Goal: Transaction & Acquisition: Purchase product/service

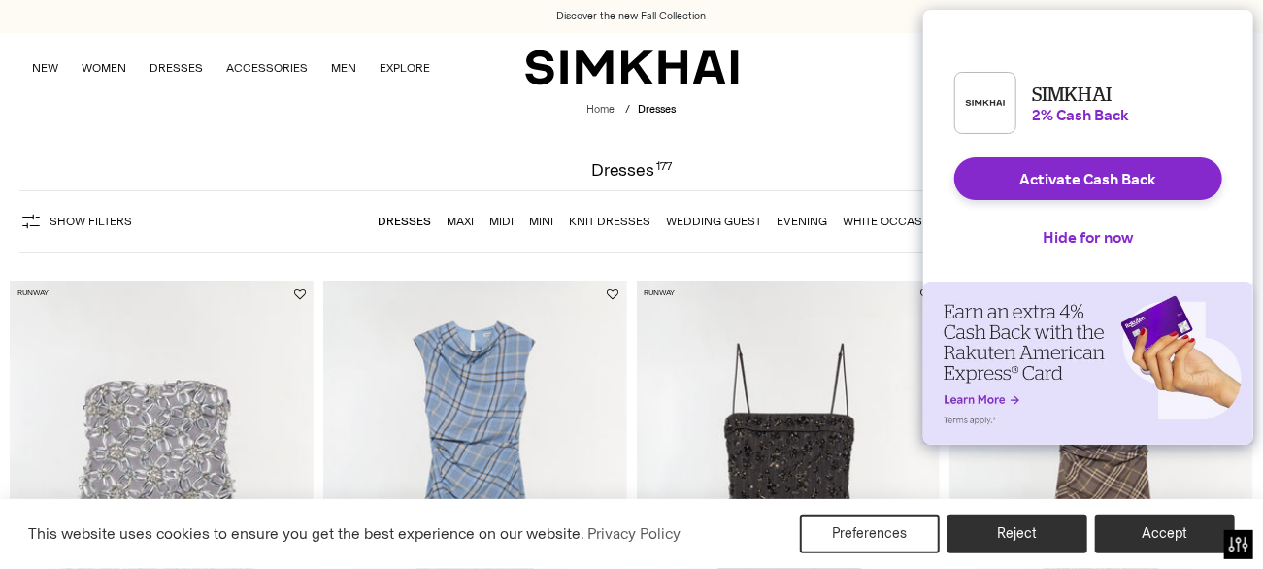
click at [501, 222] on link "Midi" at bounding box center [501, 221] width 24 height 14
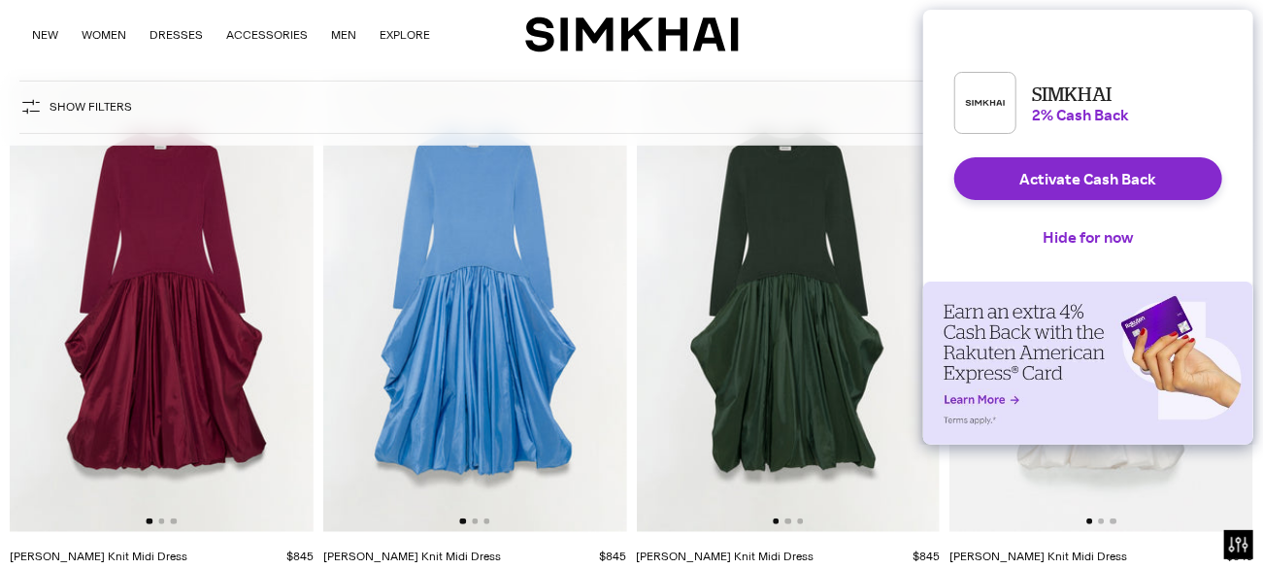
scroll to position [194, 0]
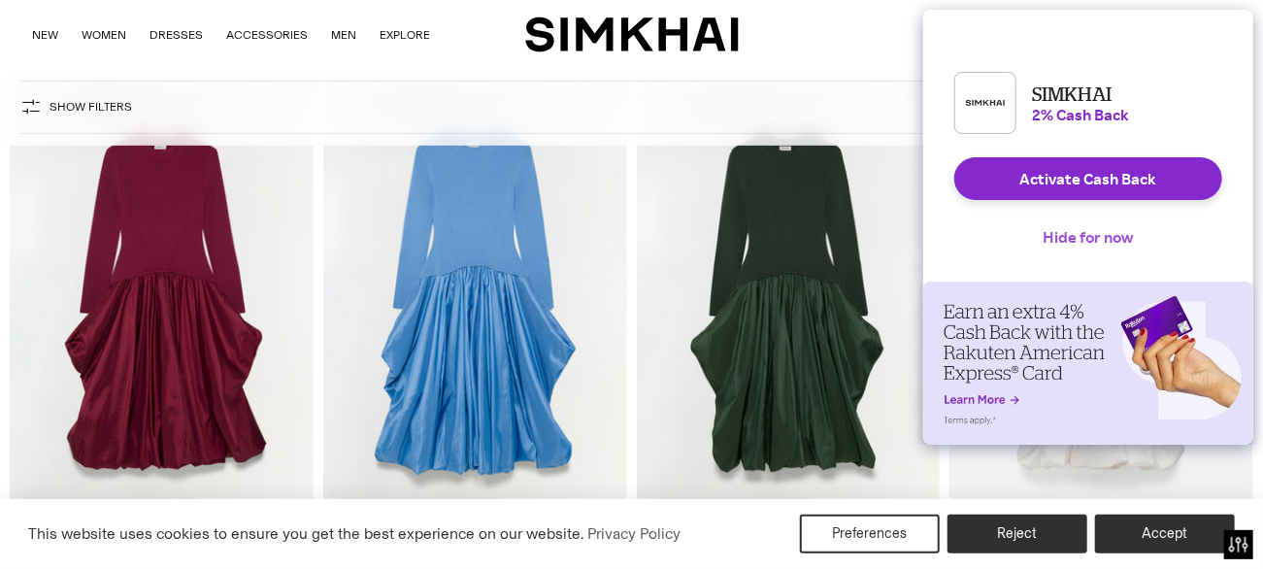
click at [1095, 254] on button "Hide for now" at bounding box center [1088, 236] width 121 height 43
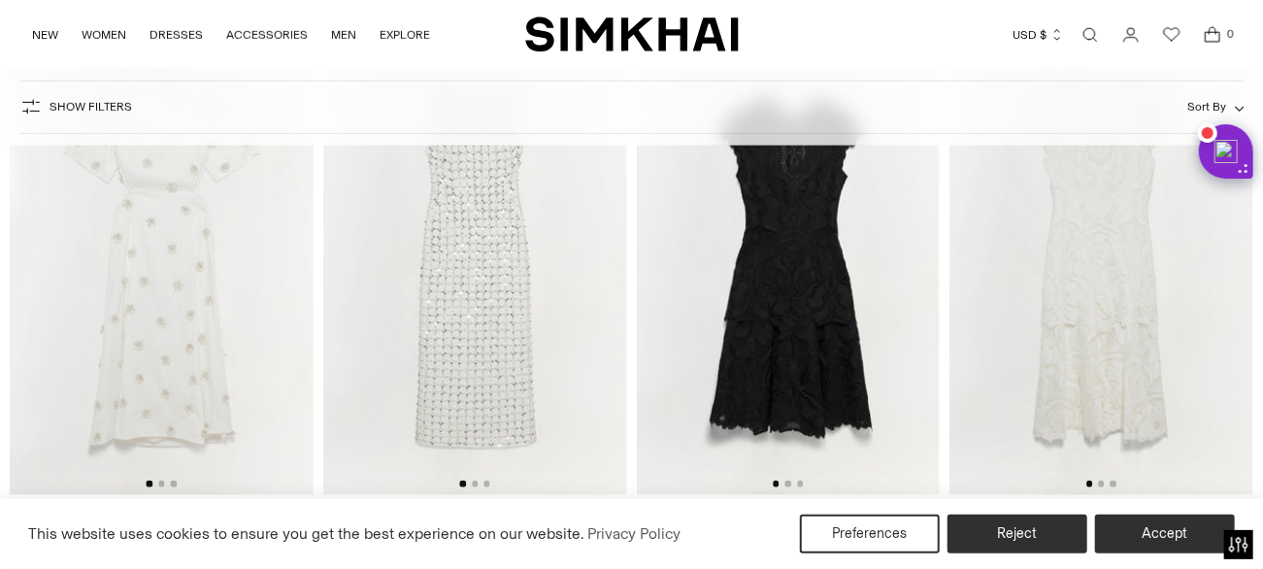
scroll to position [7667, 0]
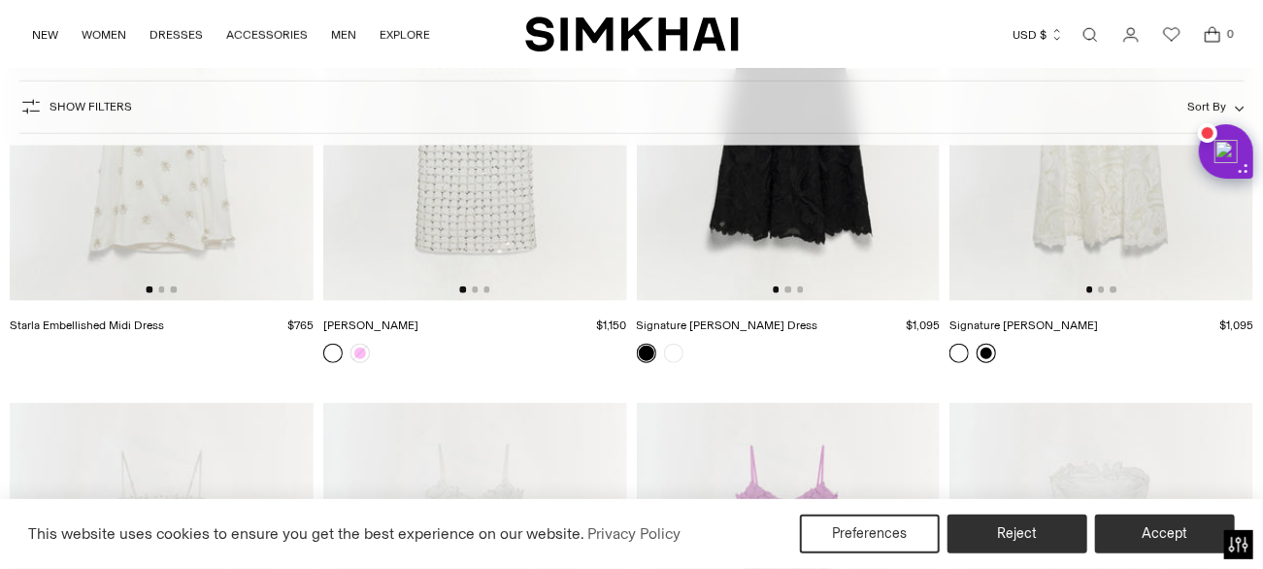
click at [987, 344] on link at bounding box center [985, 353] width 19 height 19
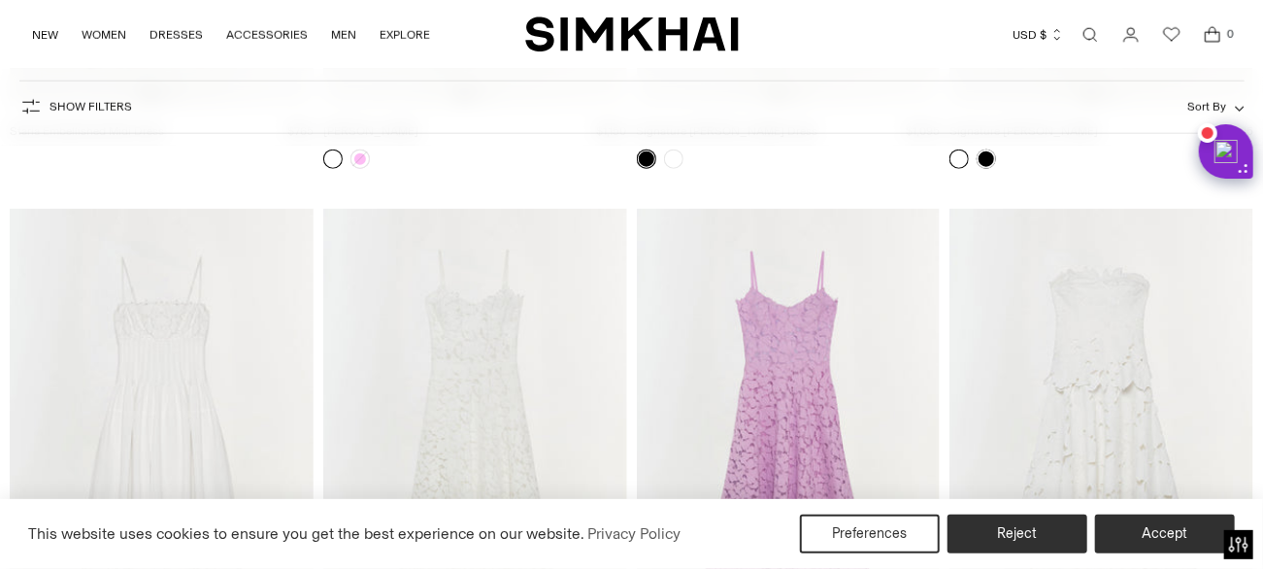
scroll to position [7958, 0]
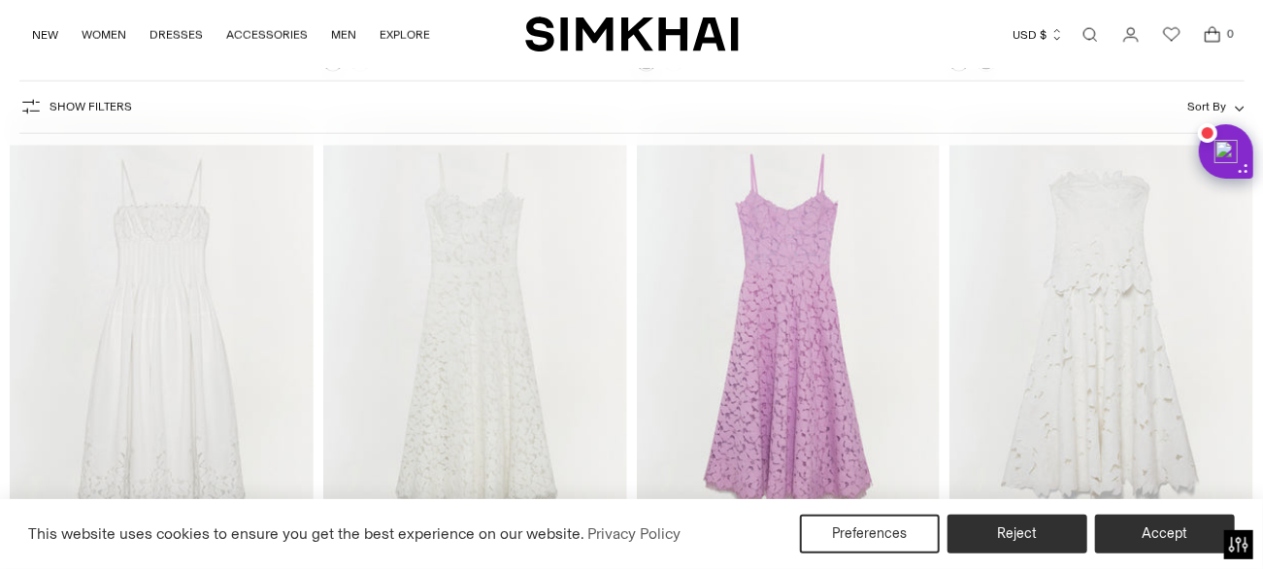
click at [1072, 377] on img at bounding box center [1101, 339] width 304 height 455
click at [473, 363] on img at bounding box center [475, 339] width 304 height 455
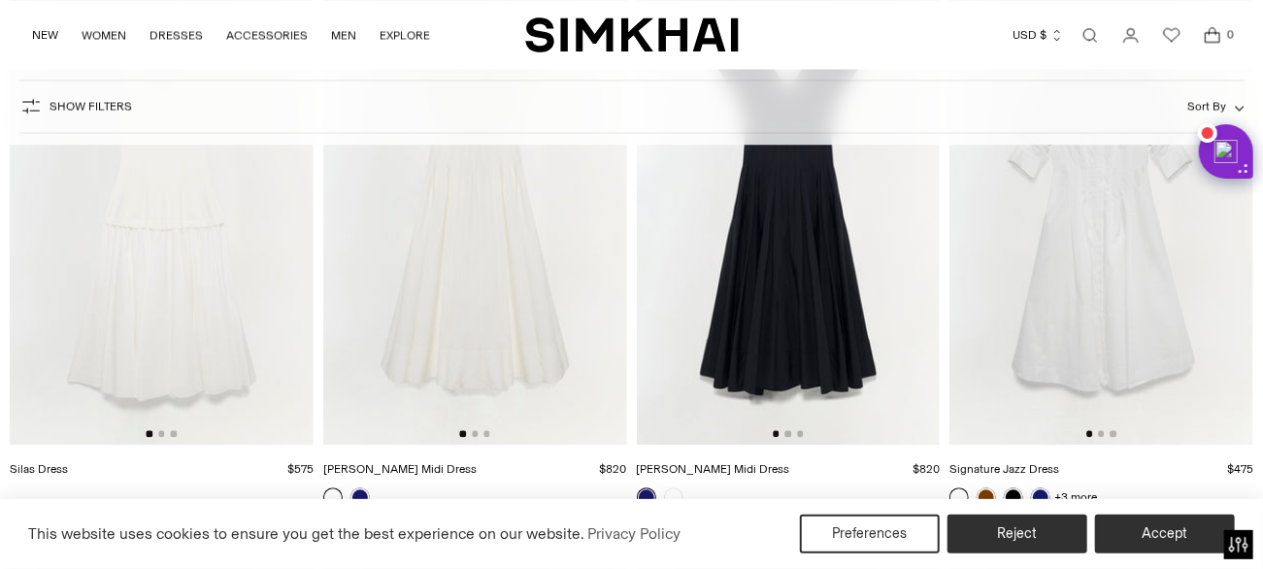
scroll to position [8735, 0]
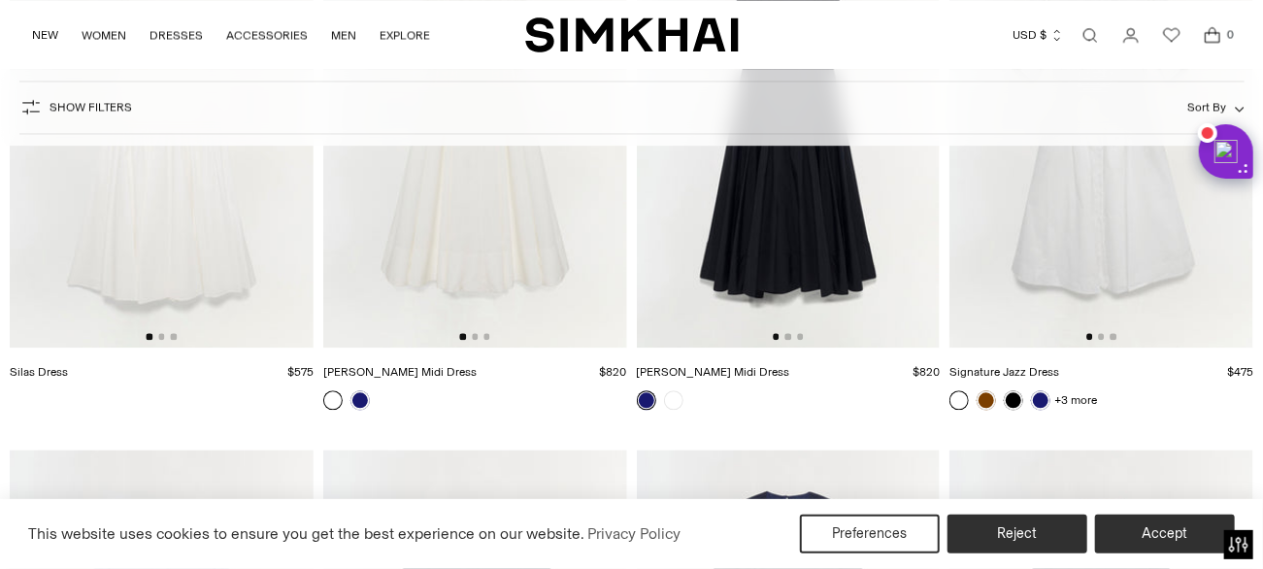
click at [645, 390] on link at bounding box center [646, 399] width 19 height 19
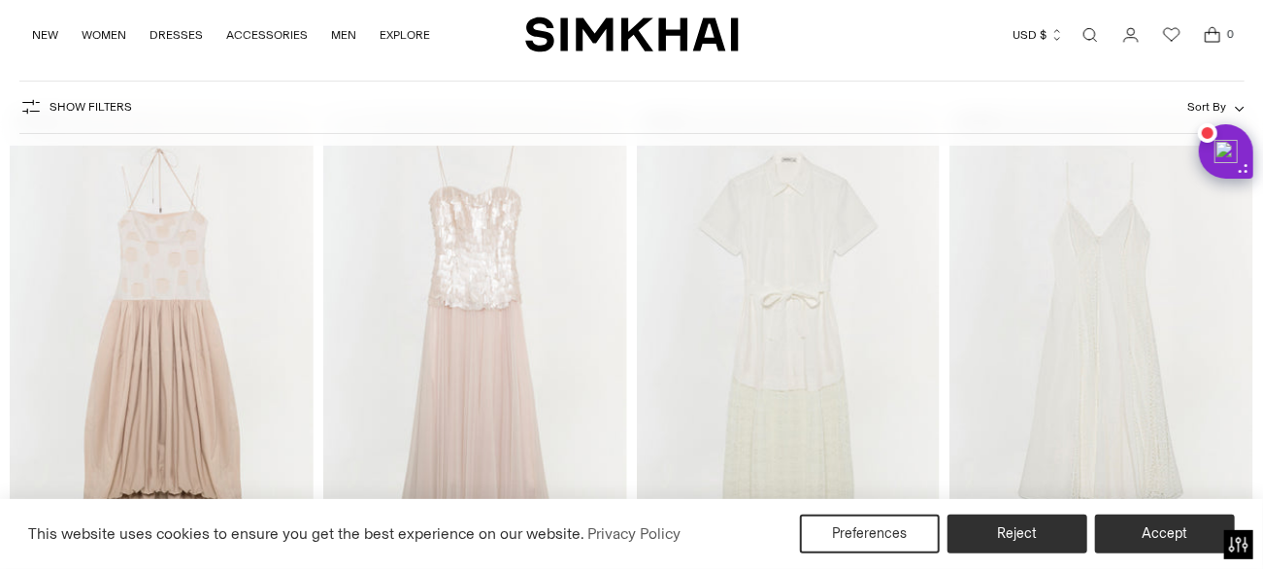
scroll to position [10287, 0]
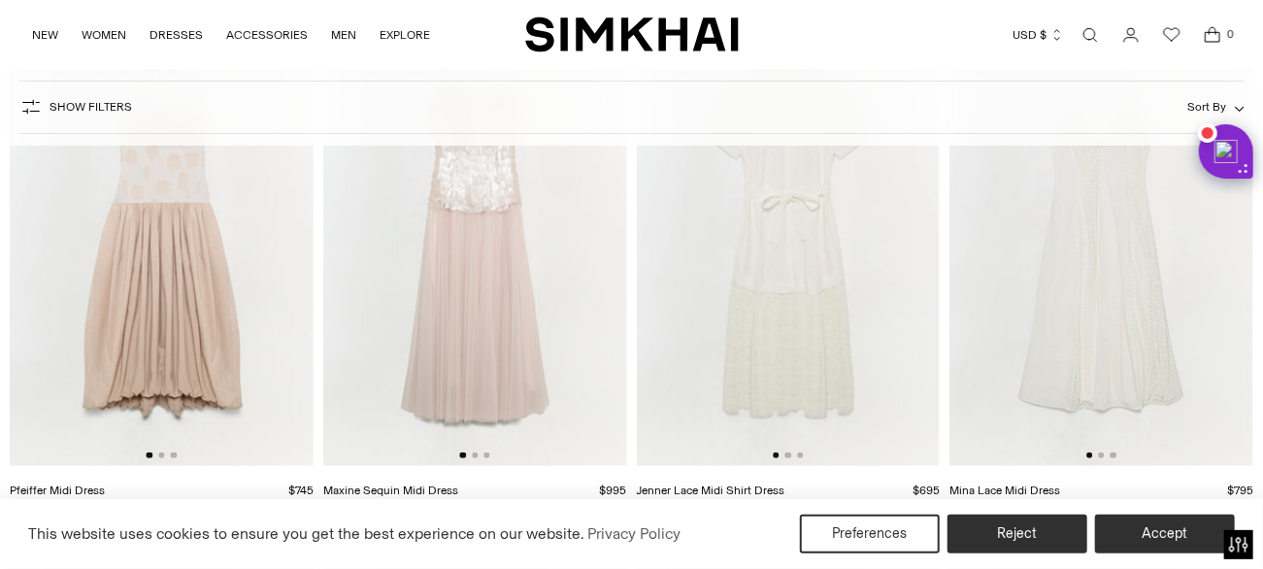
click at [465, 287] on img at bounding box center [475, 238] width 304 height 455
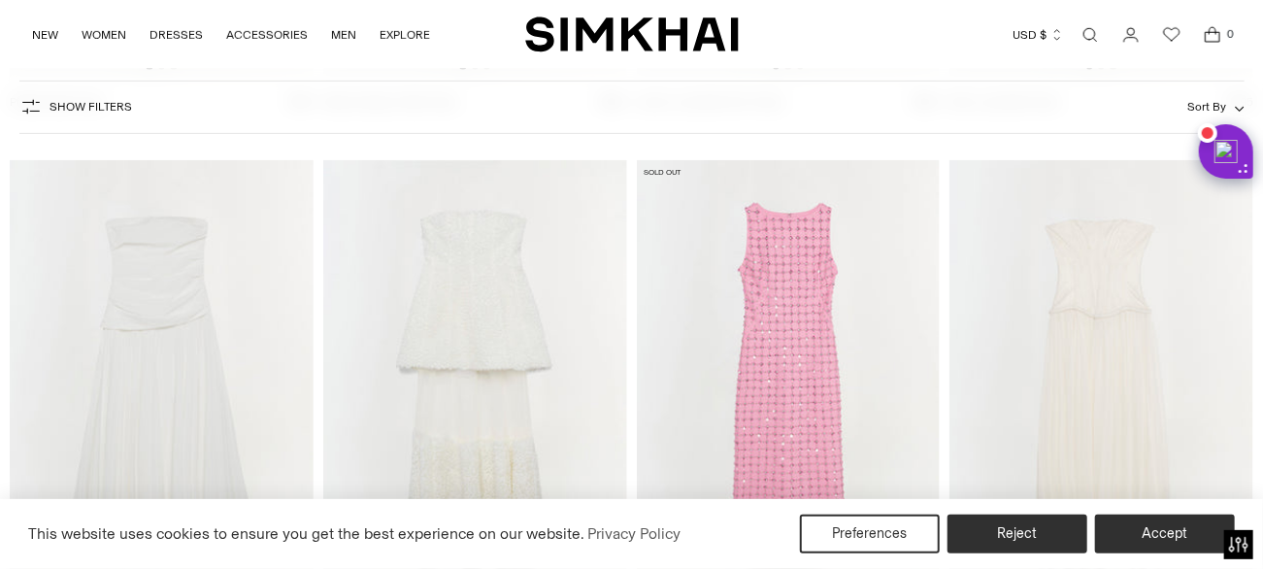
scroll to position [10870, 0]
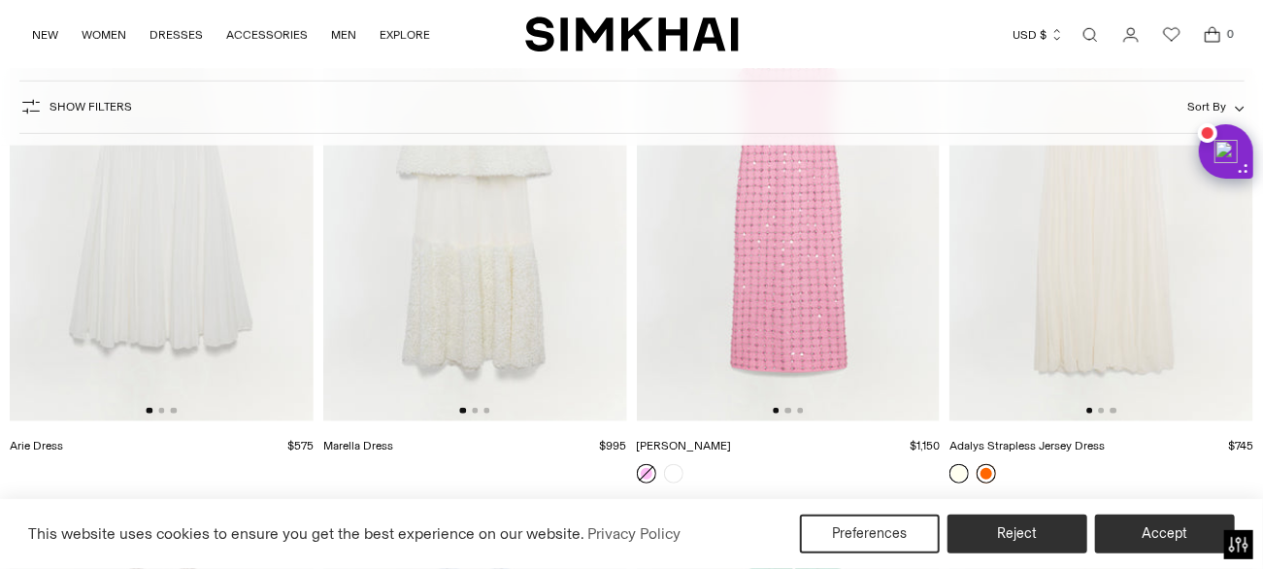
click at [987, 464] on link at bounding box center [985, 473] width 19 height 19
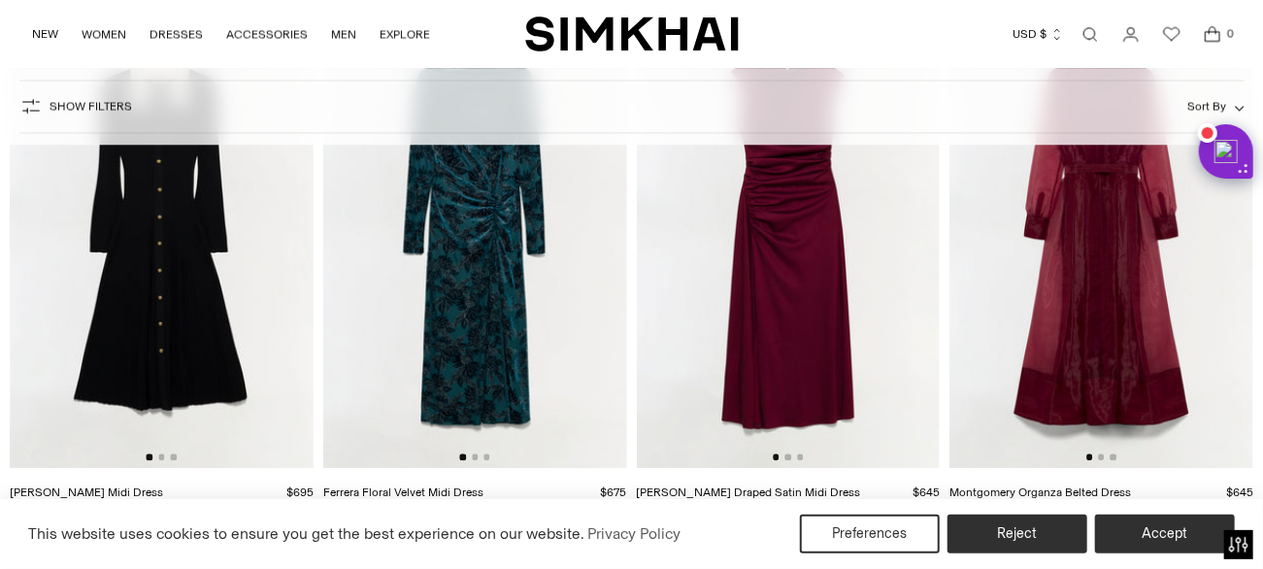
scroll to position [12034, 0]
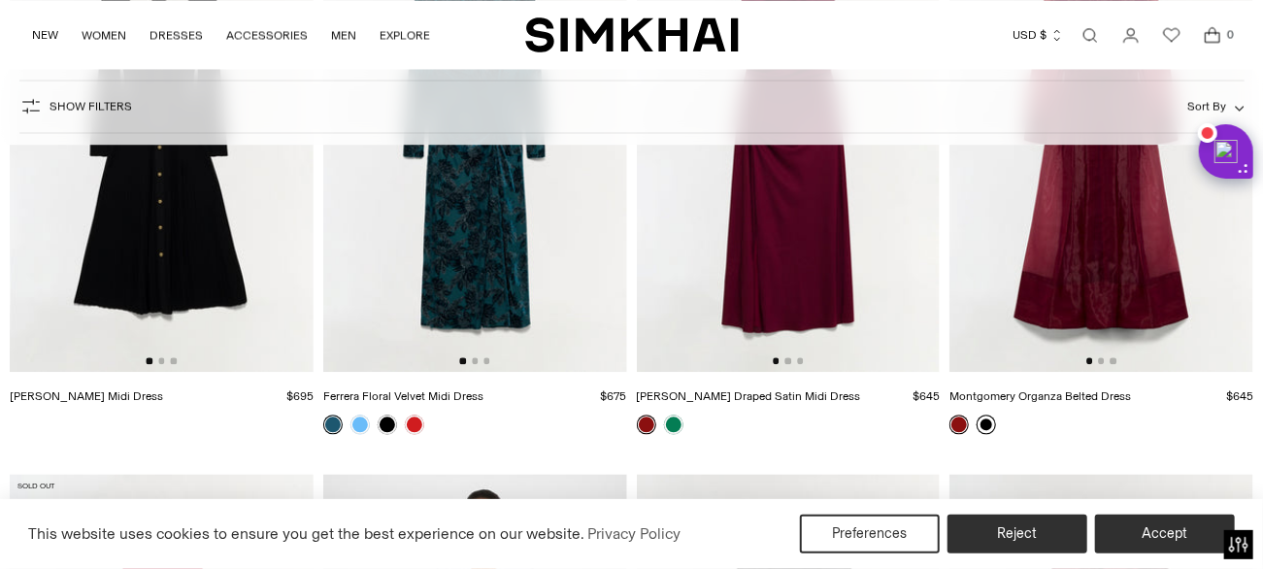
click at [987, 414] on link at bounding box center [985, 423] width 19 height 19
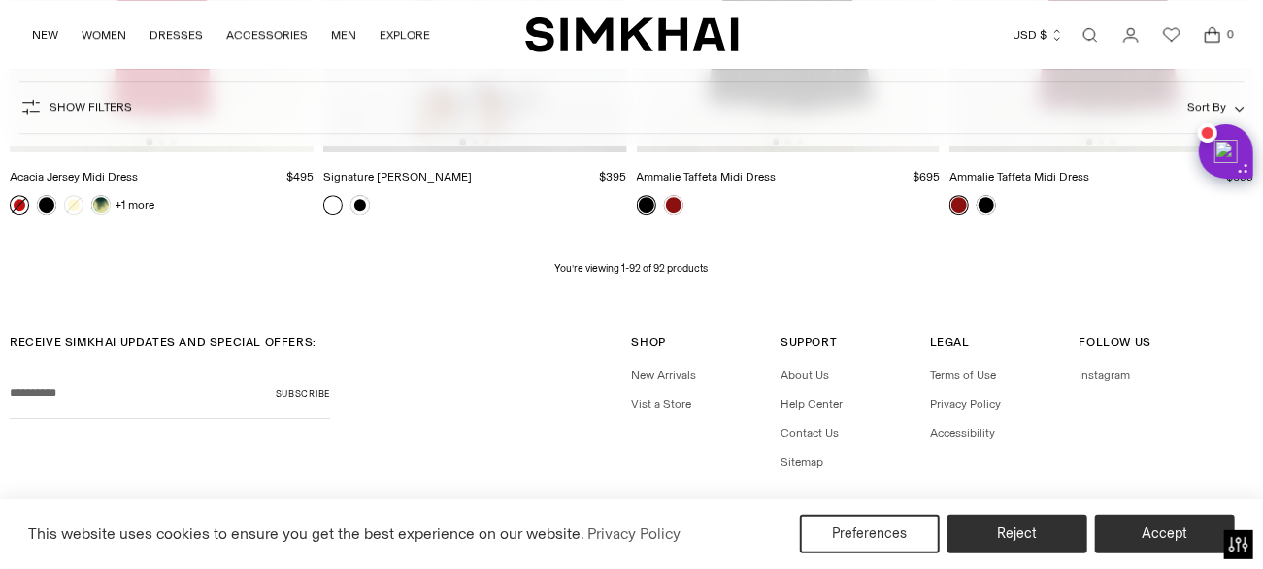
scroll to position [12853, 0]
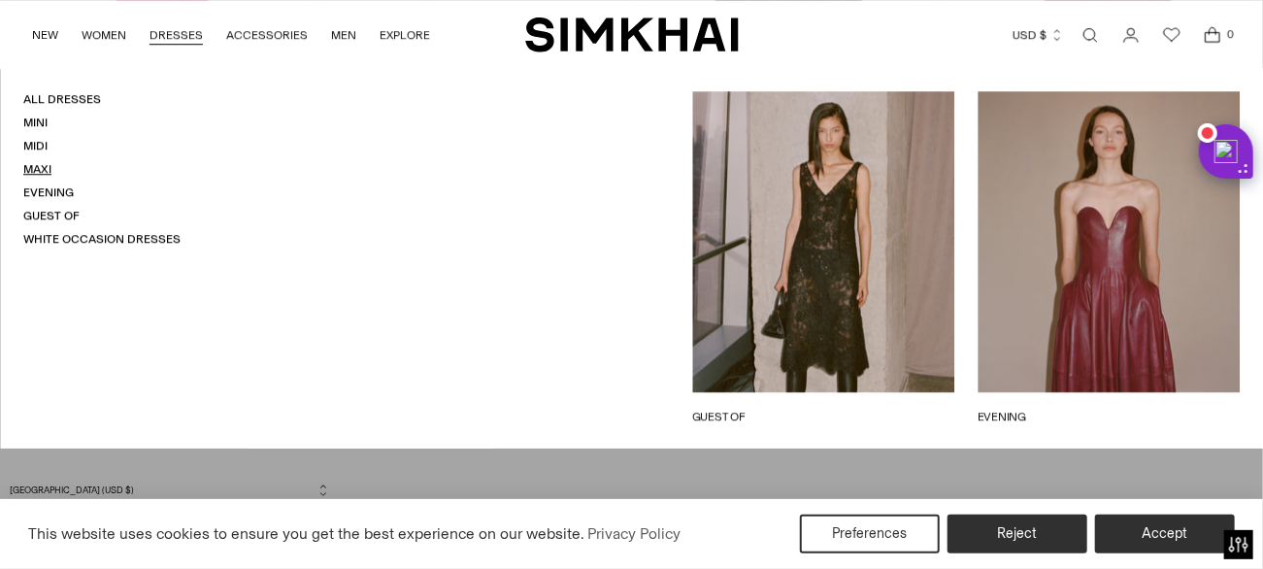
click at [42, 165] on link "Maxi" at bounding box center [37, 169] width 28 height 14
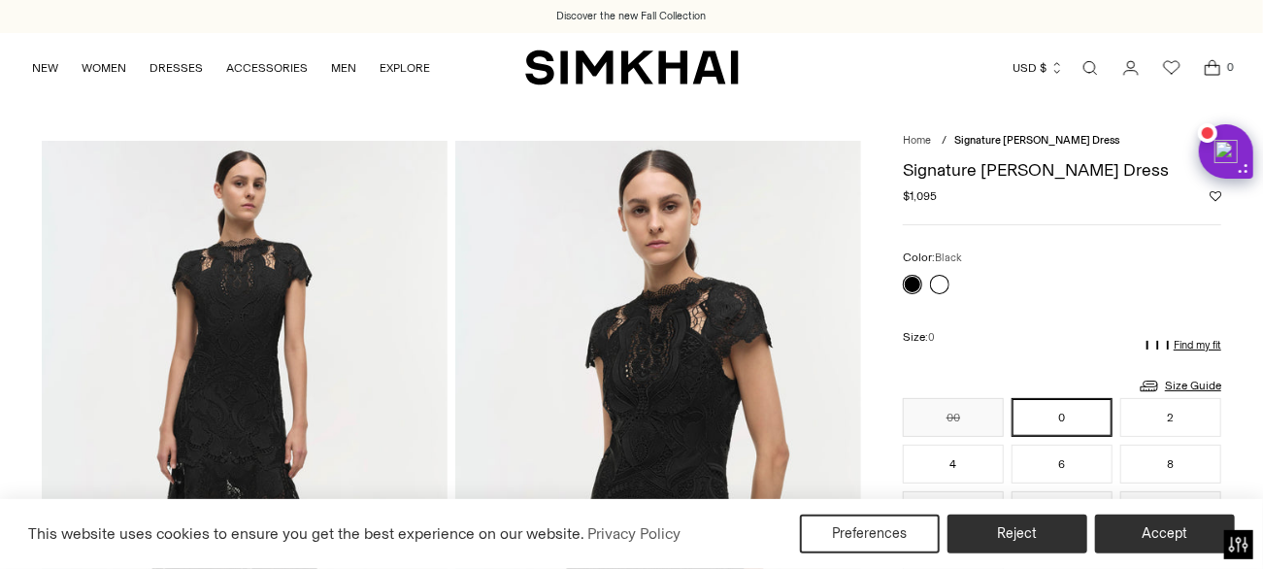
click at [940, 281] on link at bounding box center [939, 284] width 19 height 19
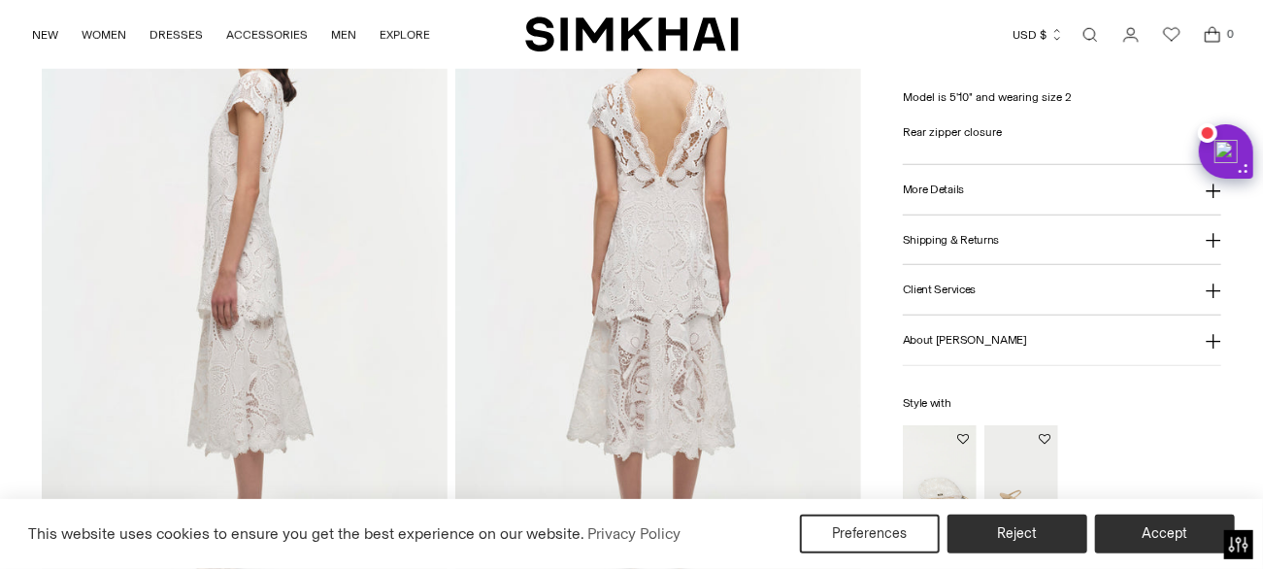
scroll to position [1068, 0]
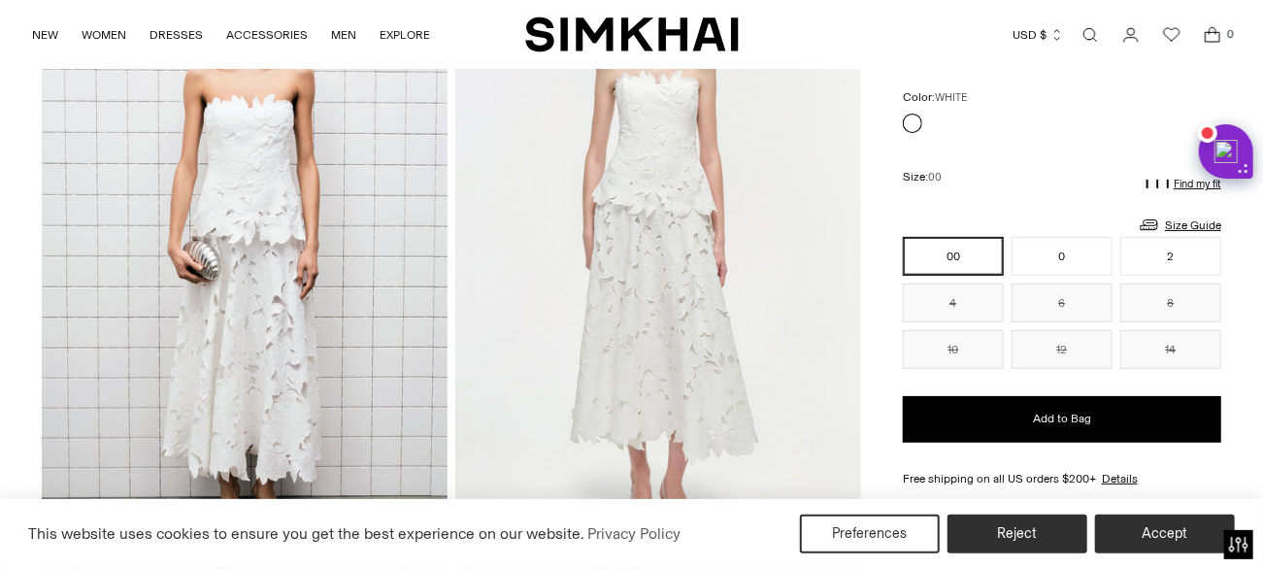
scroll to position [582, 0]
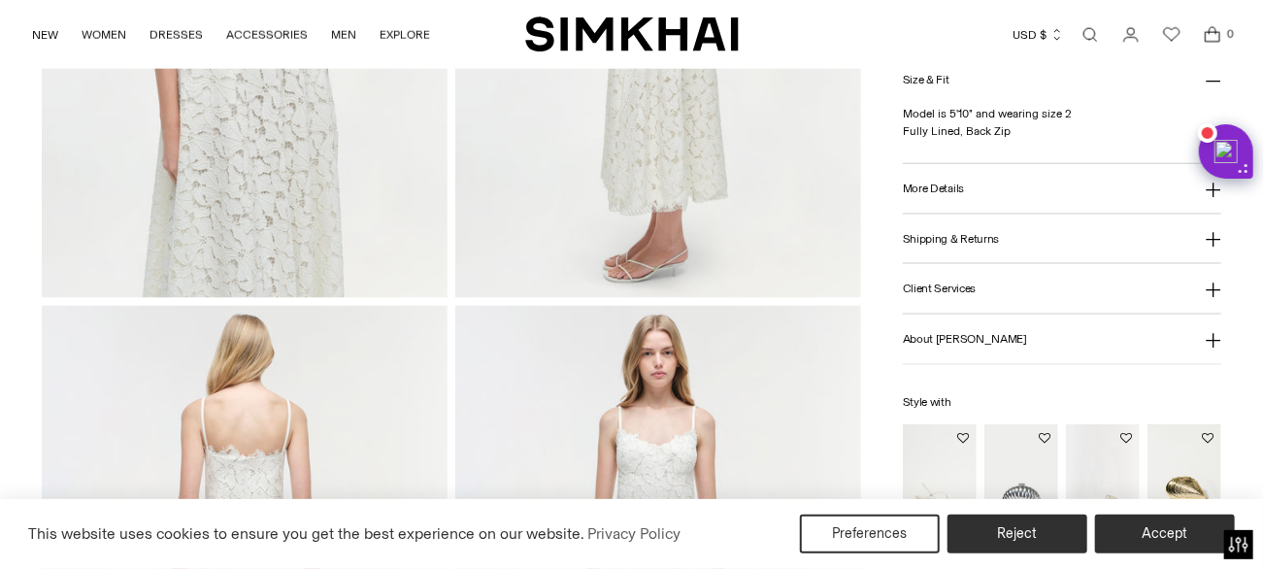
scroll to position [1262, 0]
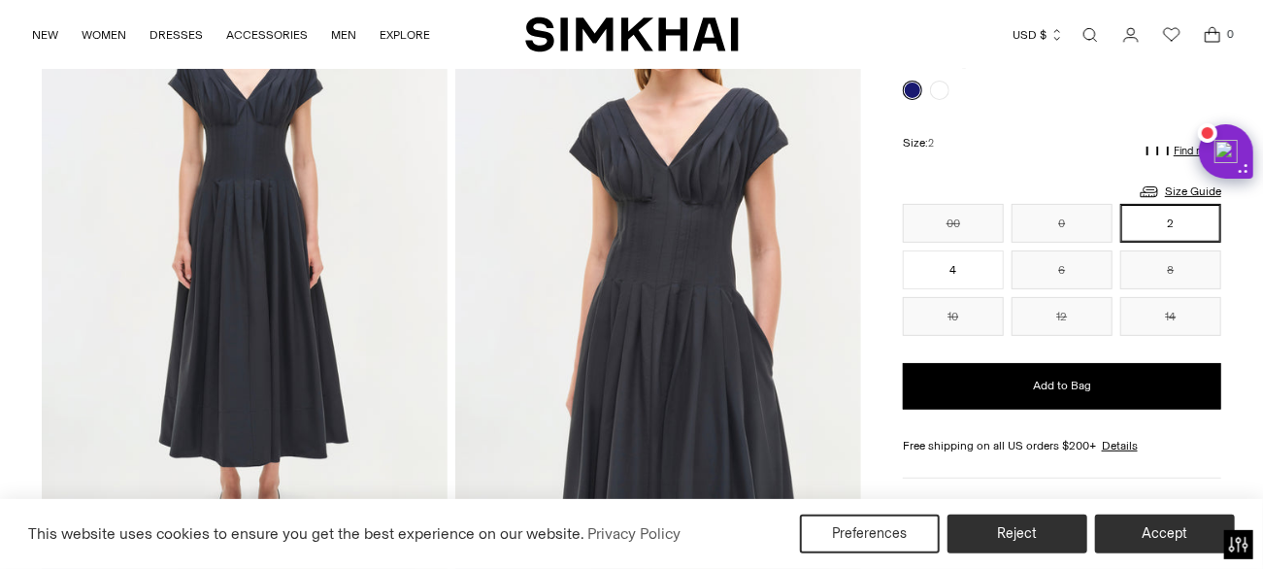
scroll to position [291, 0]
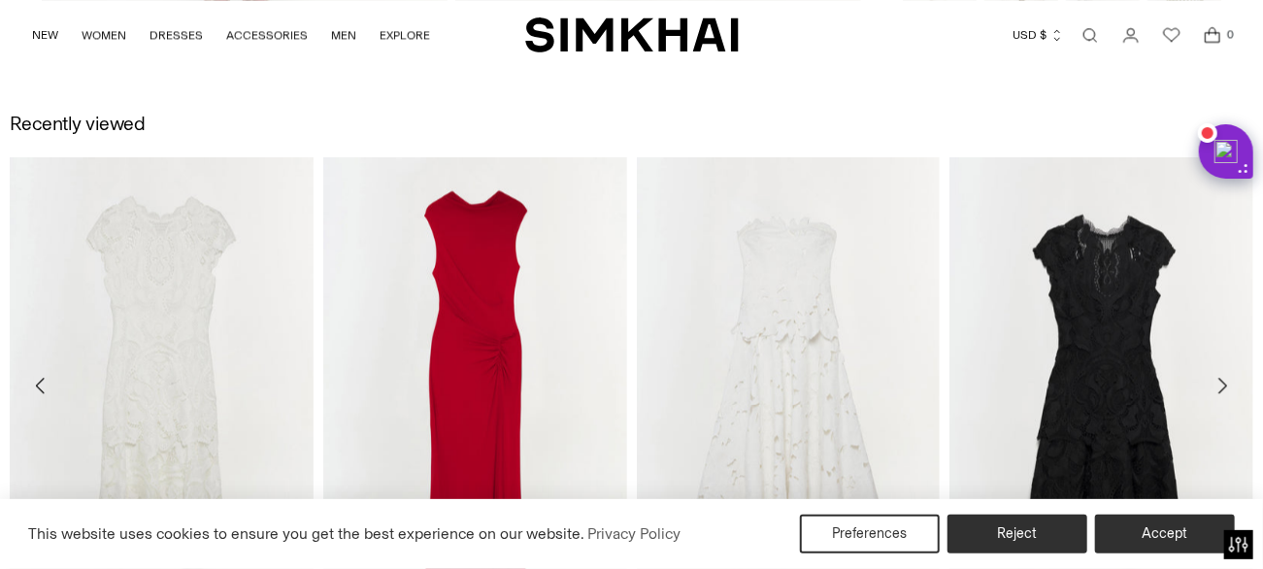
scroll to position [2135, 0]
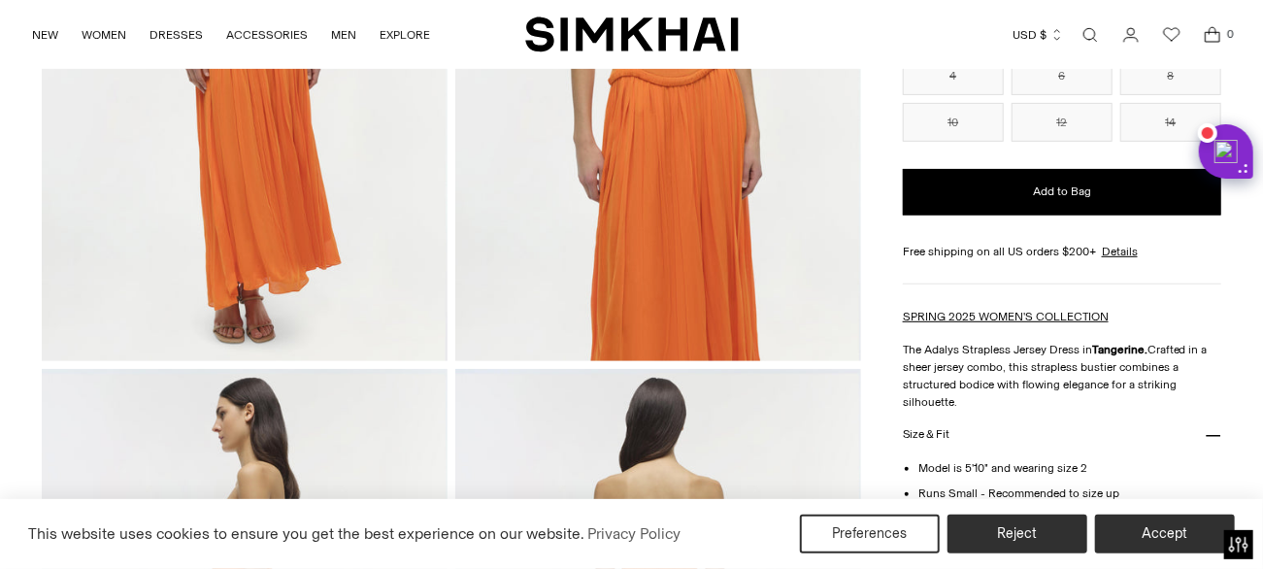
scroll to position [679, 0]
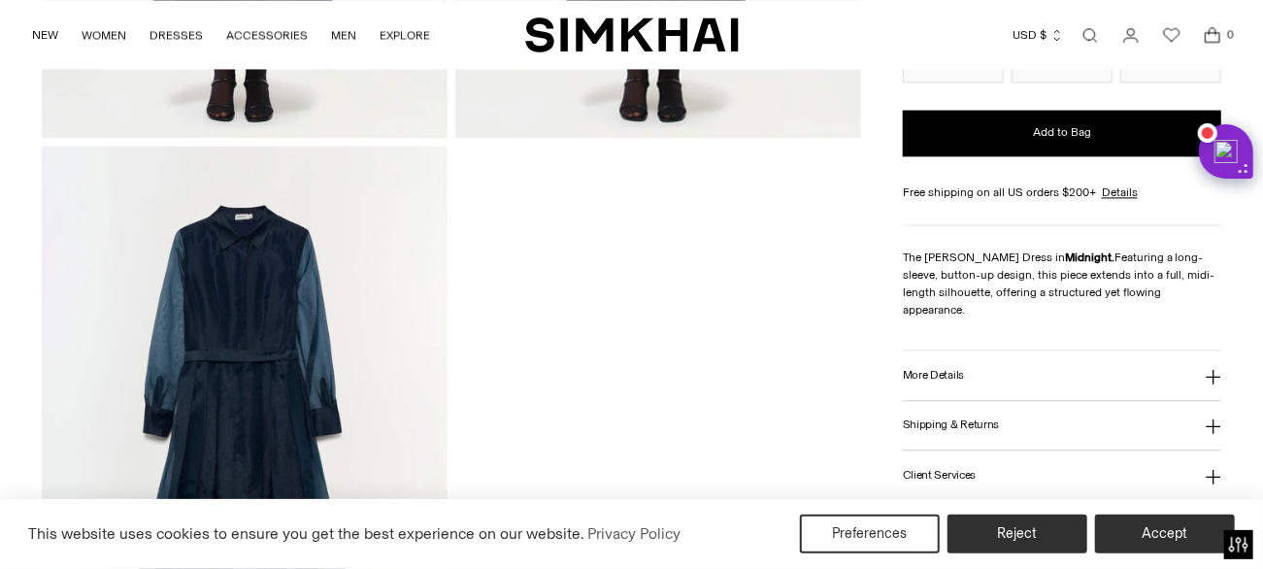
scroll to position [2232, 0]
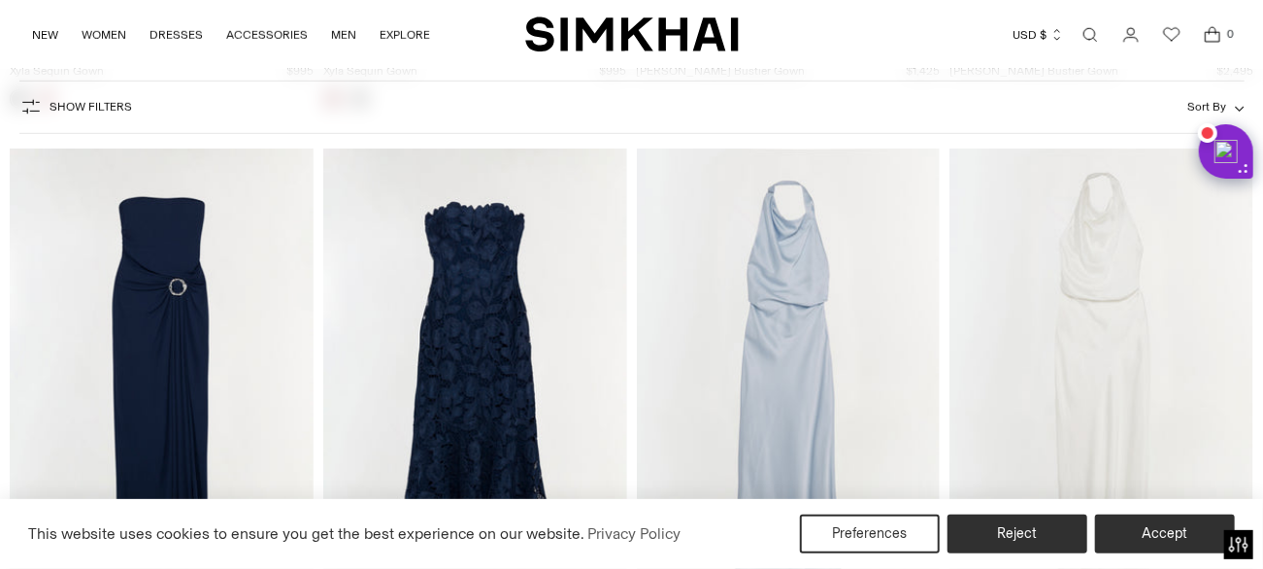
scroll to position [873, 0]
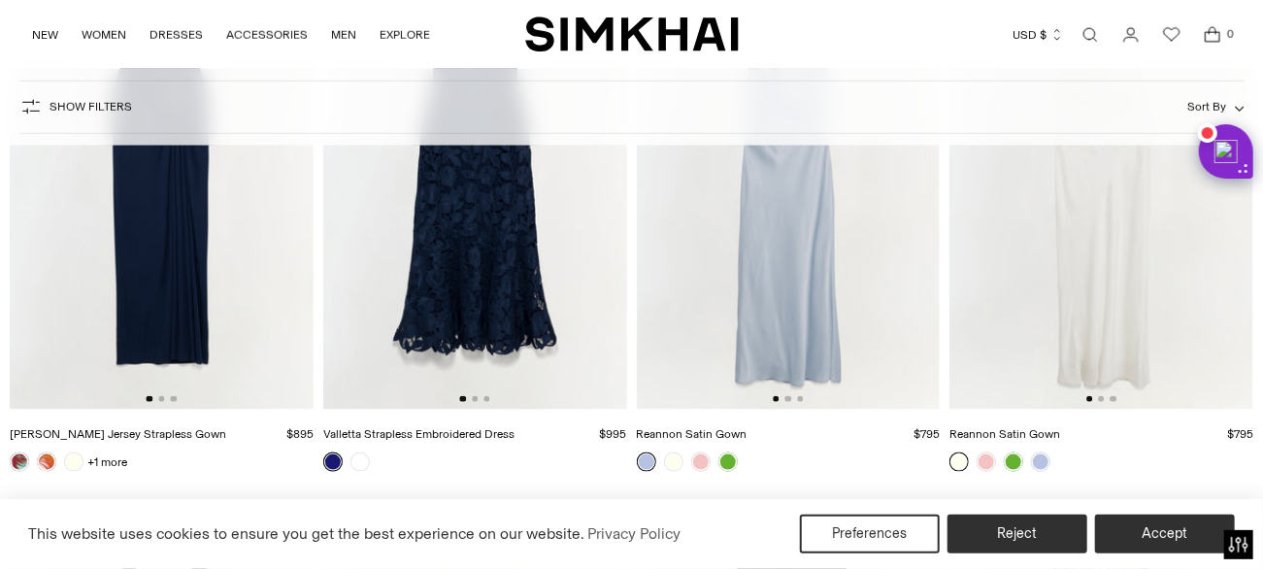
click at [489, 266] on img at bounding box center [475, 181] width 304 height 455
click at [363, 458] on link at bounding box center [359, 461] width 19 height 19
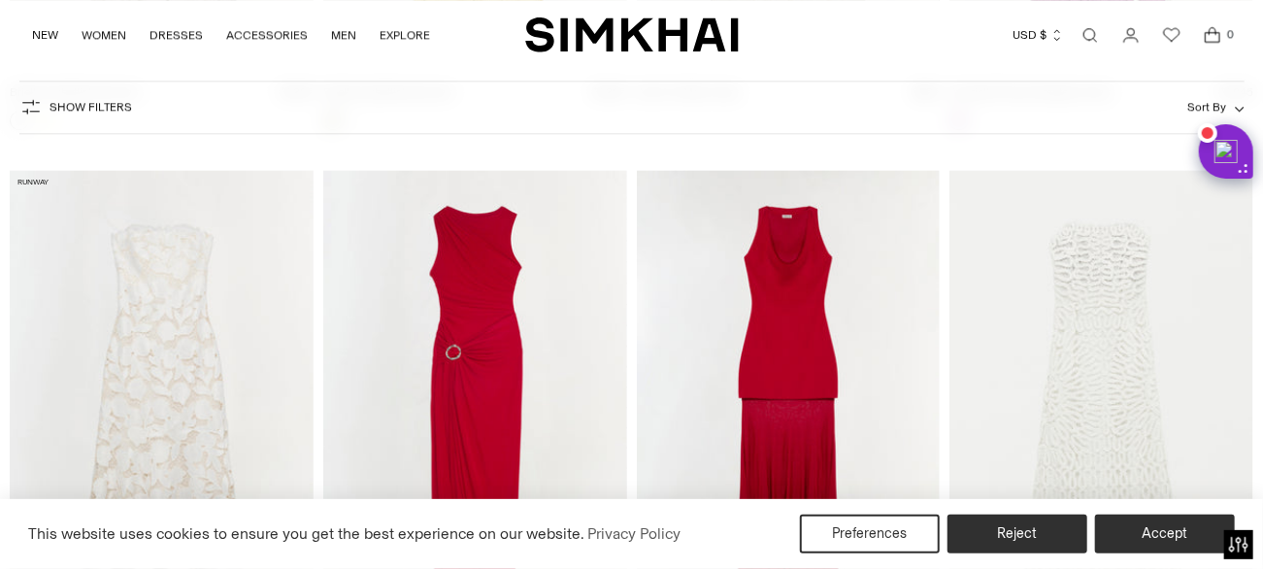
scroll to position [2523, 0]
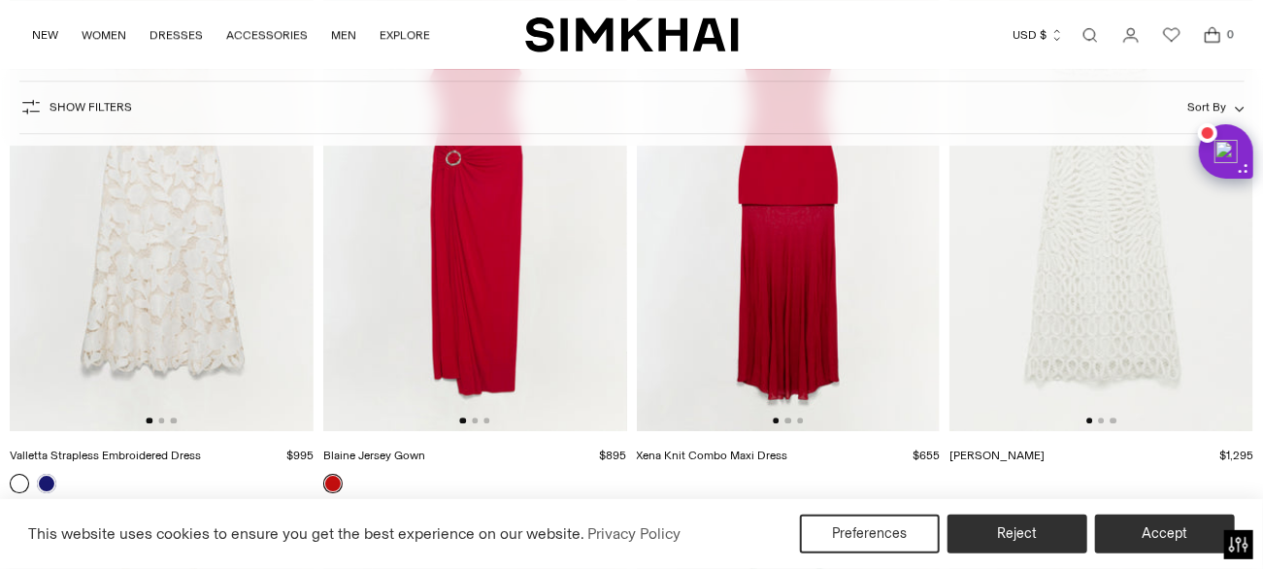
click at [159, 247] on img at bounding box center [162, 203] width 304 height 455
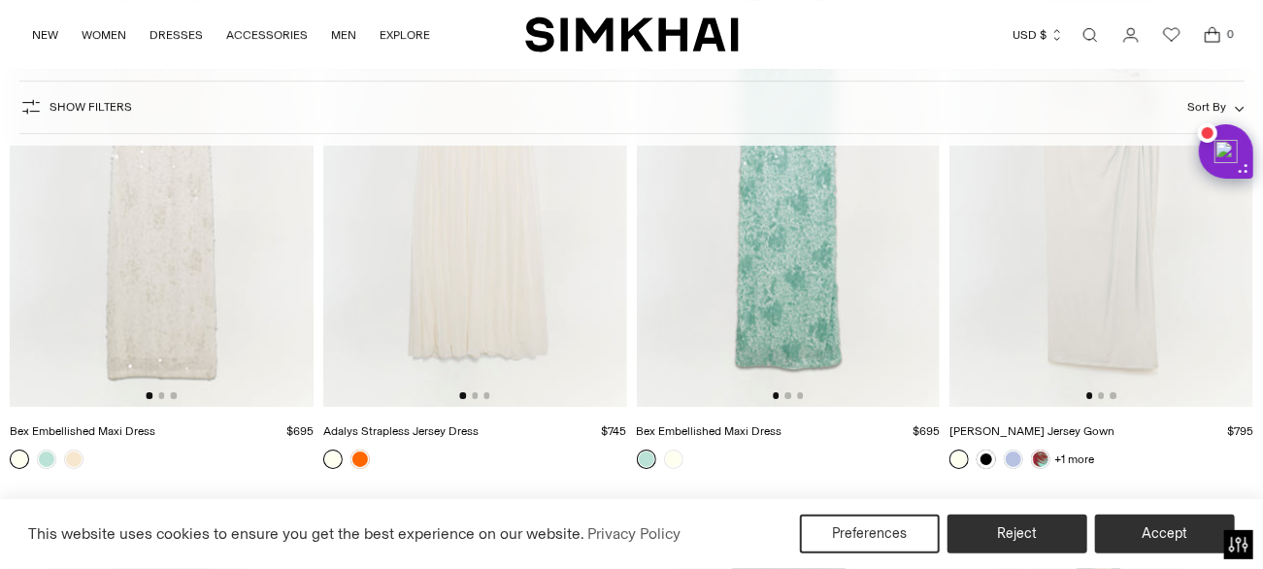
scroll to position [3009, 0]
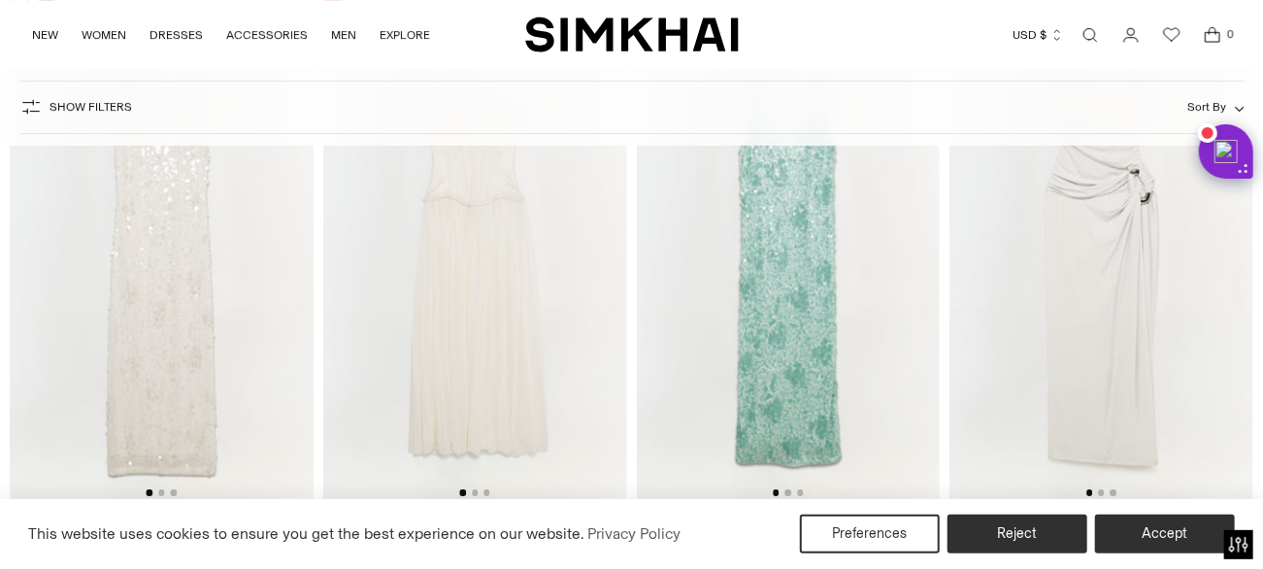
click at [148, 341] on img at bounding box center [162, 275] width 304 height 455
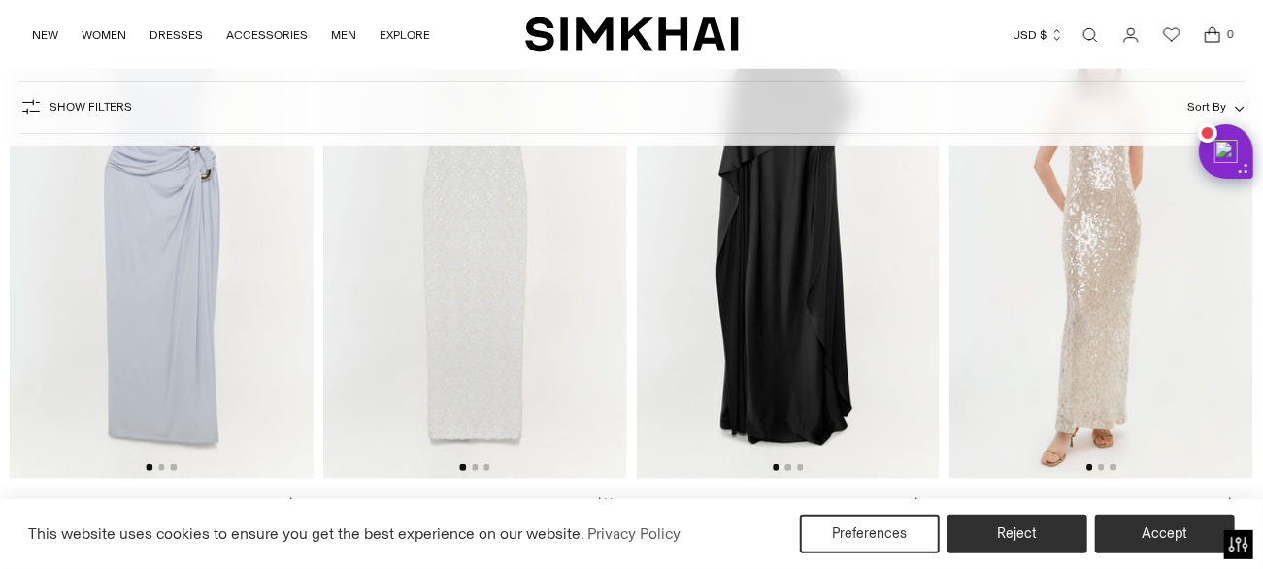
scroll to position [3688, 0]
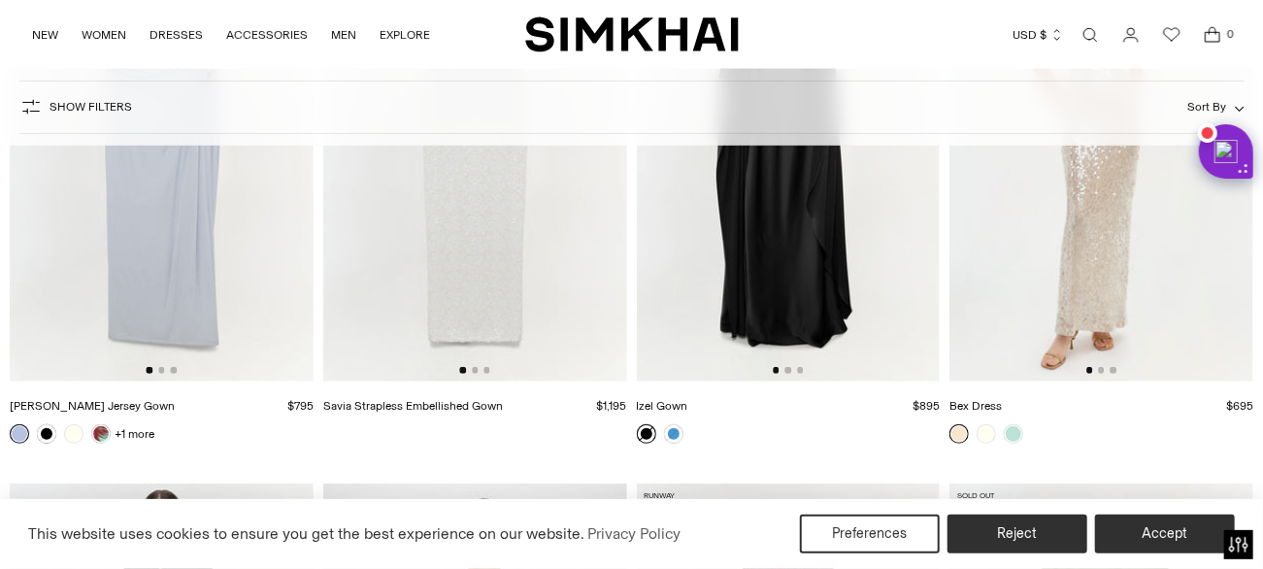
click at [1133, 278] on img at bounding box center [1101, 153] width 304 height 455
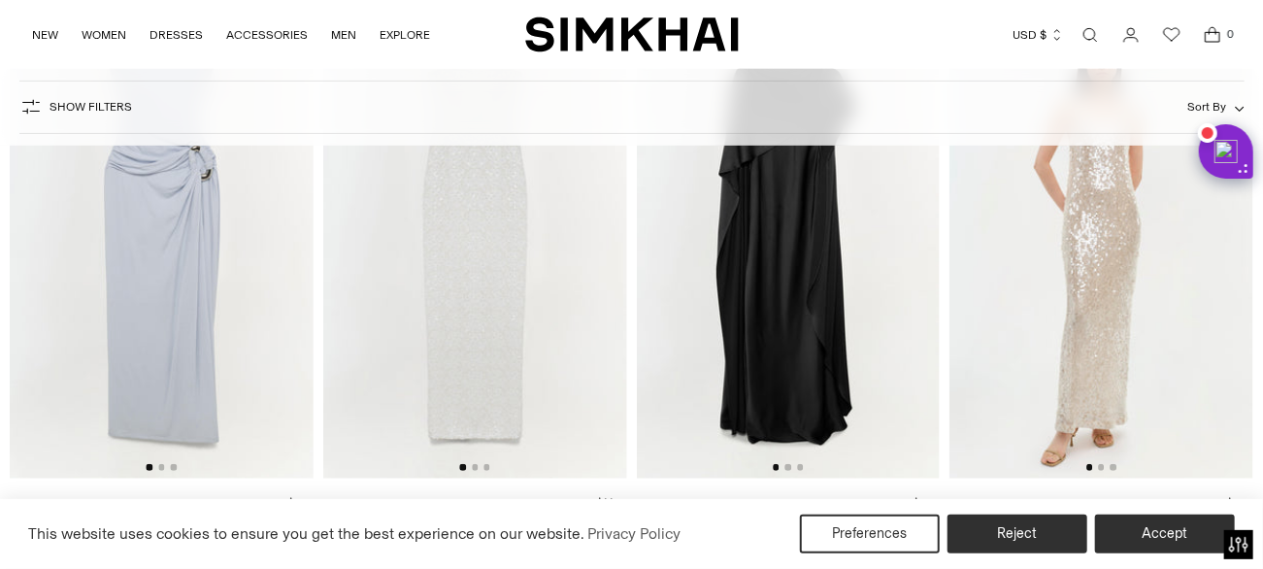
scroll to position [3397, 0]
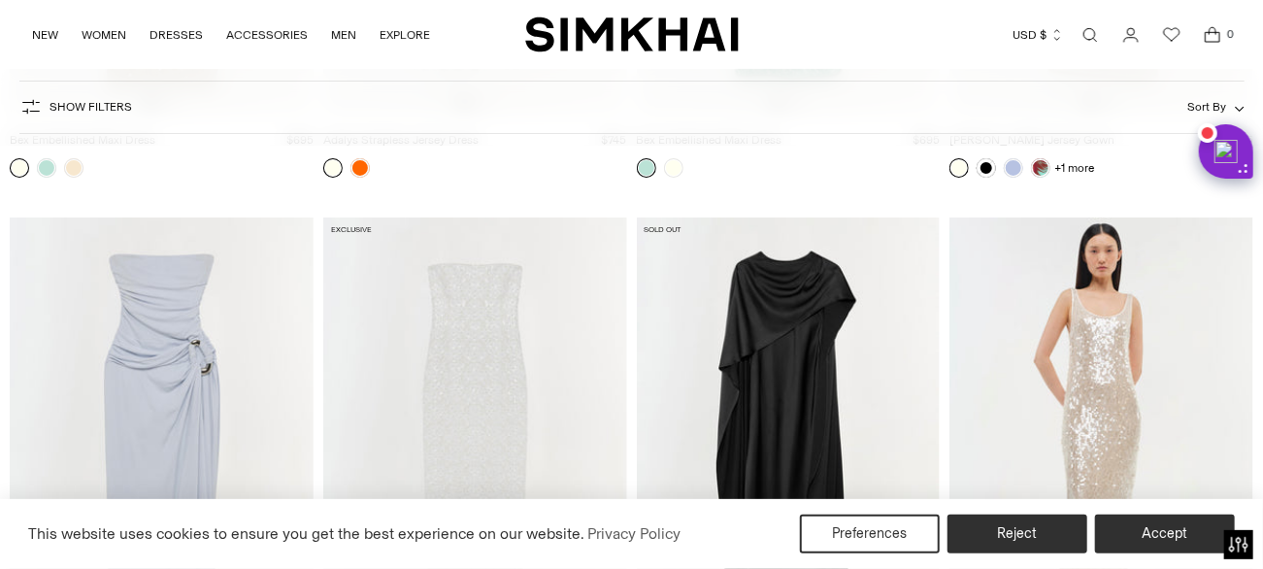
click at [459, 363] on img at bounding box center [475, 444] width 304 height 455
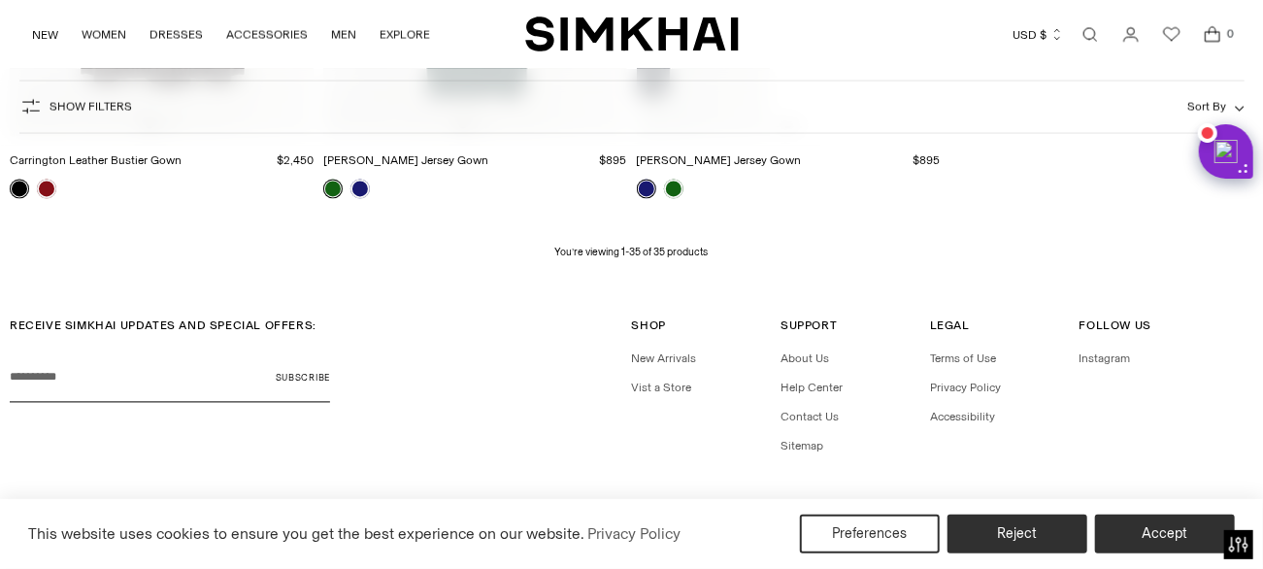
scroll to position [5090, 0]
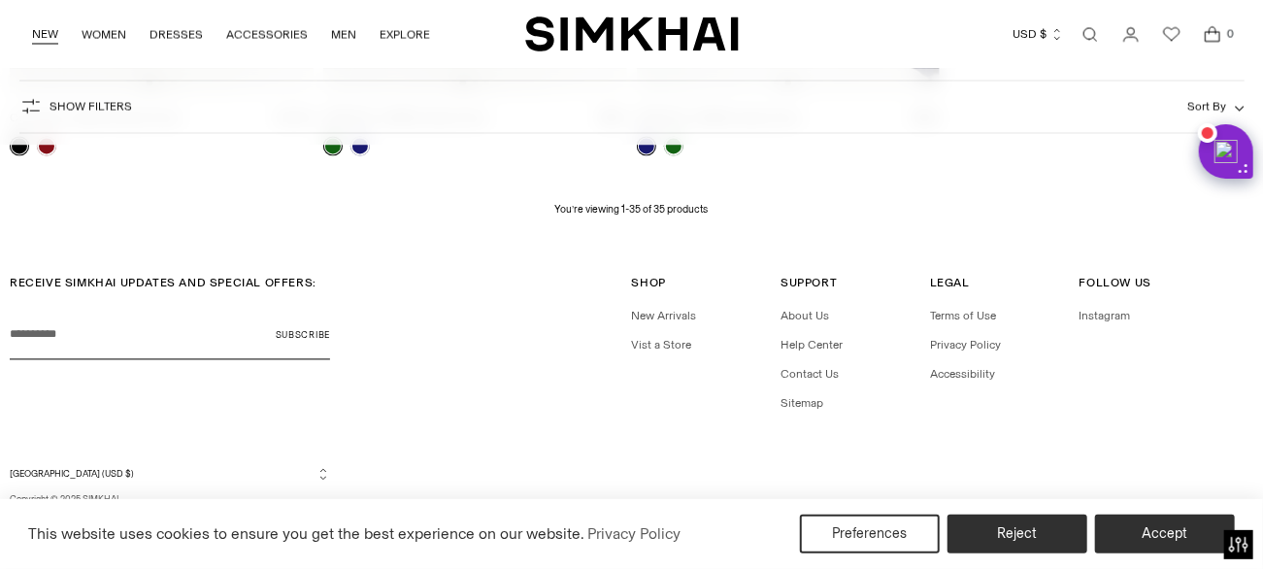
click at [40, 34] on link "NEW" at bounding box center [45, 35] width 26 height 43
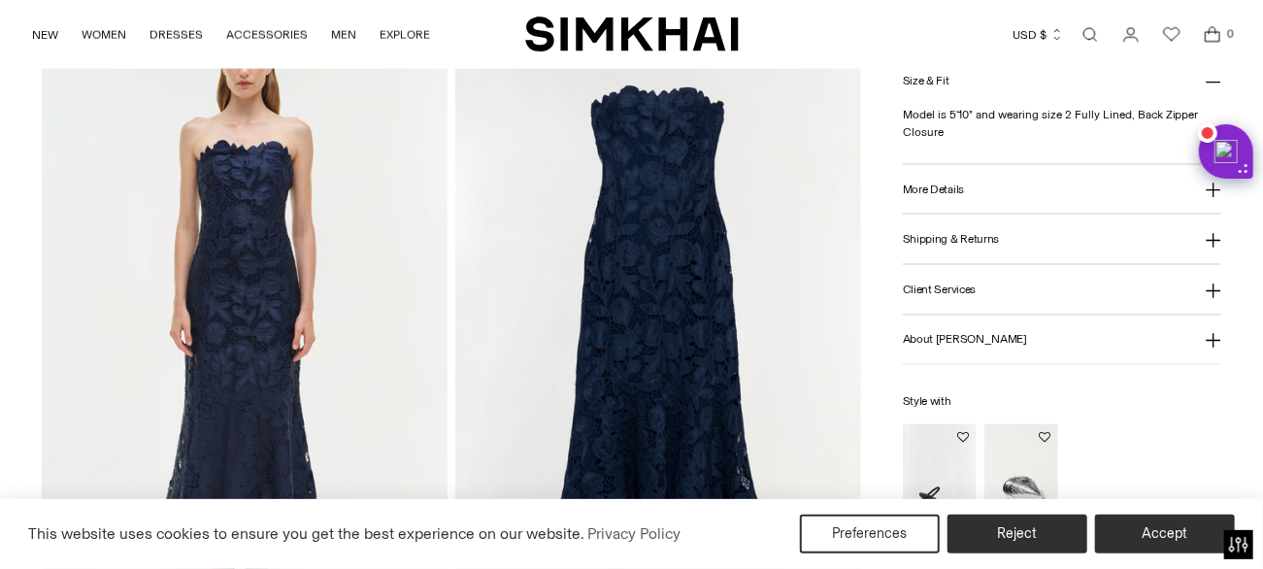
scroll to position [1650, 0]
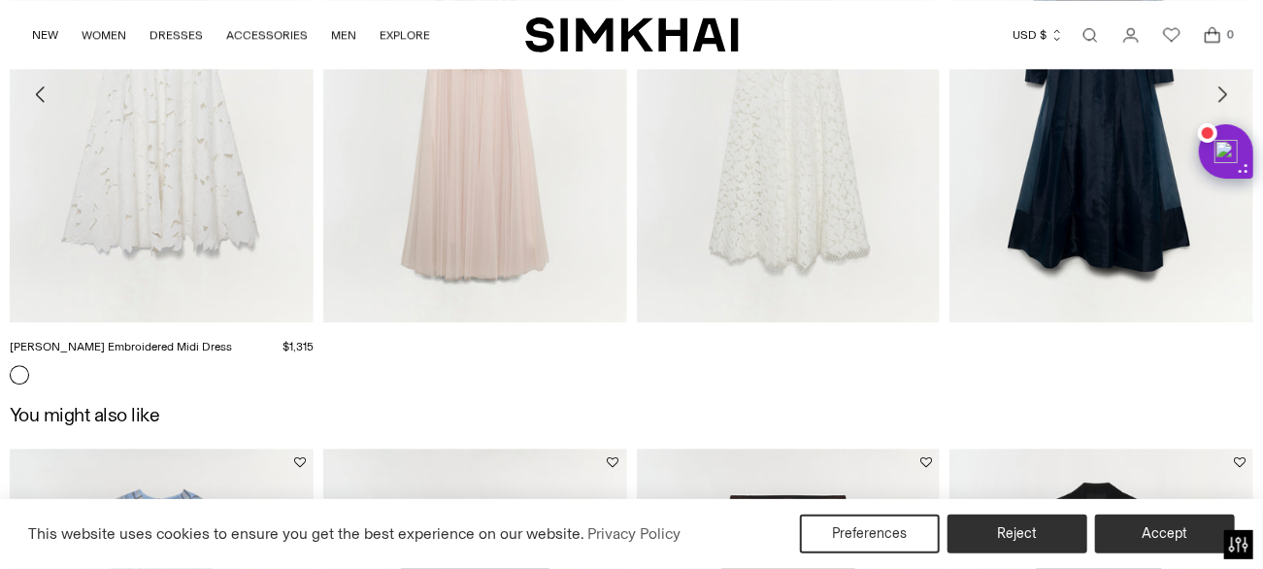
scroll to position [2135, 0]
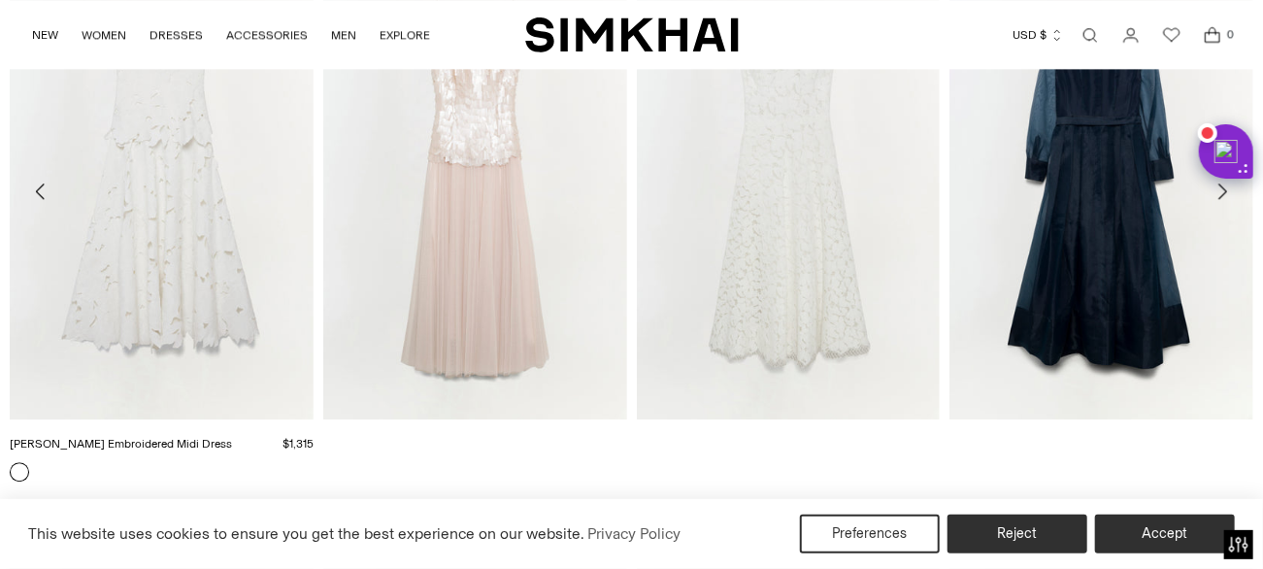
click at [146, 437] on link "[PERSON_NAME] Embroidered Midi Dress" at bounding box center [121, 444] width 222 height 14
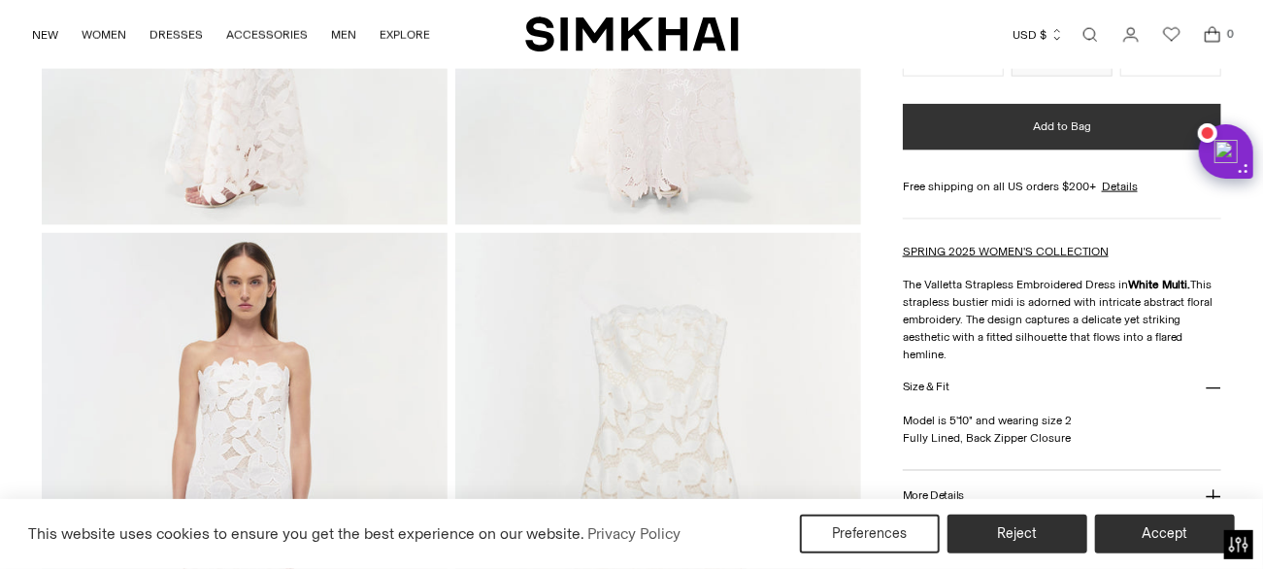
scroll to position [752, 0]
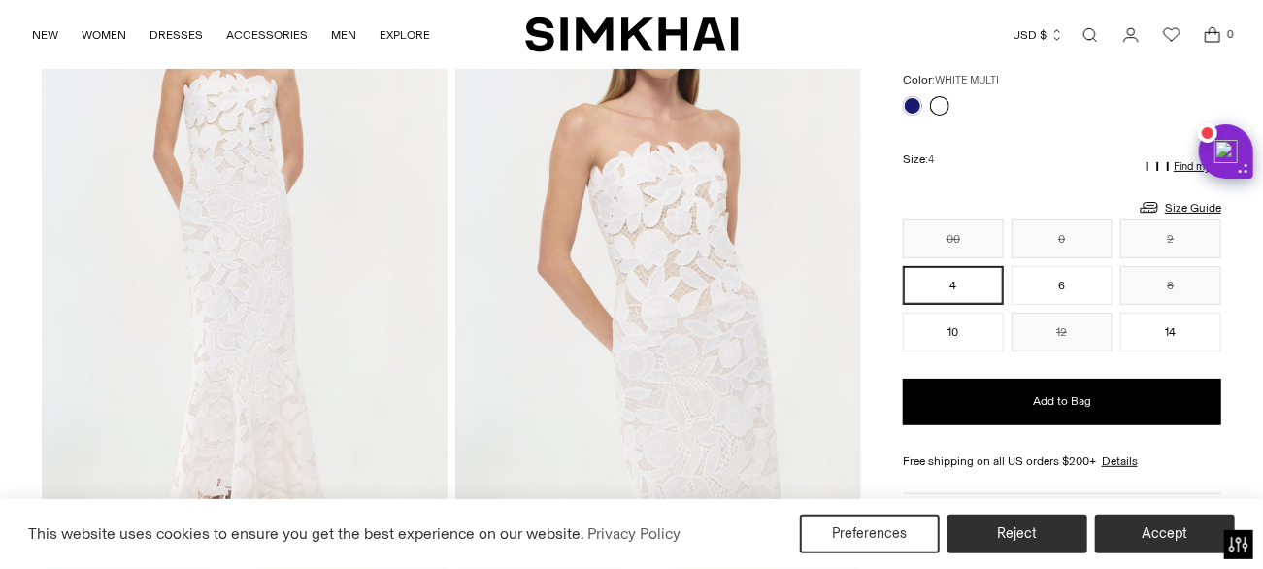
scroll to position [291, 0]
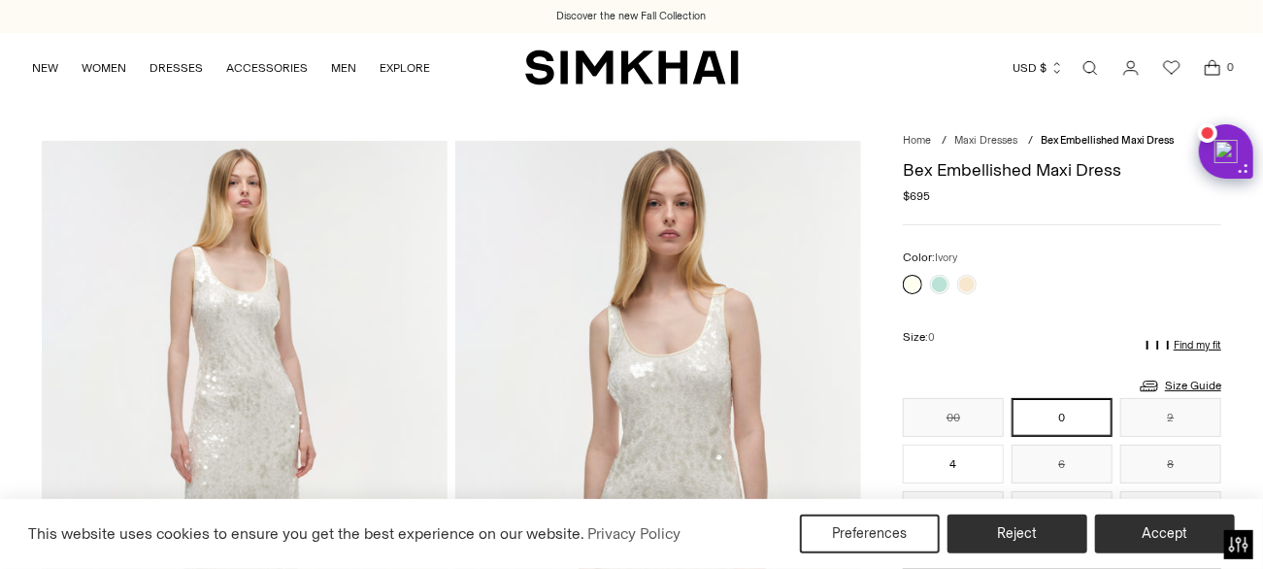
scroll to position [194, 0]
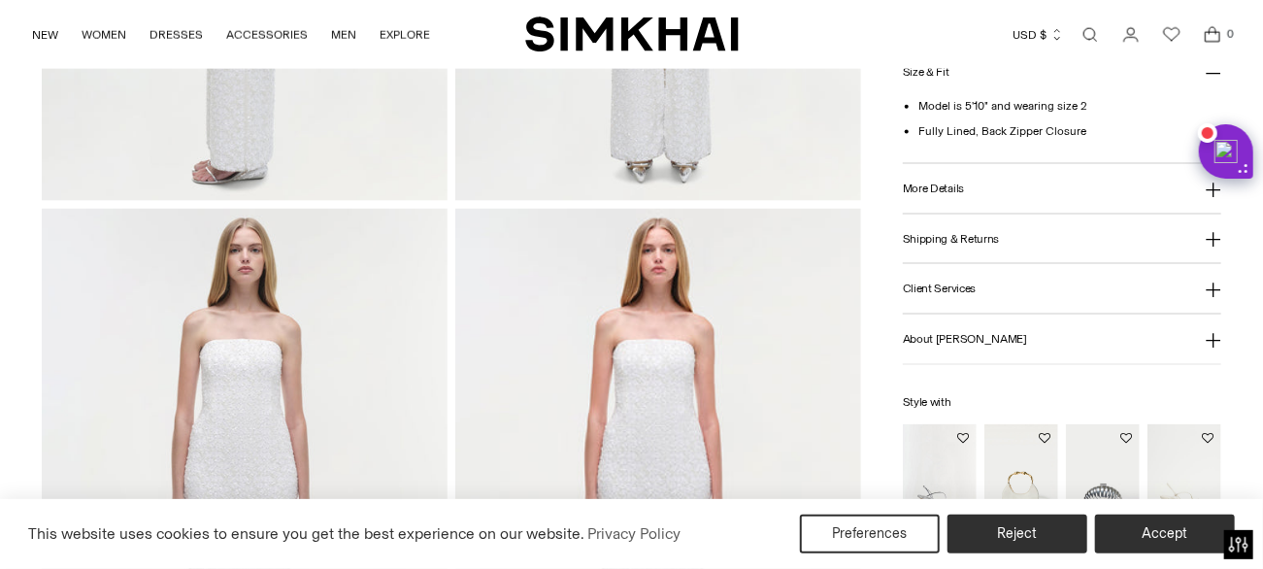
scroll to position [1262, 0]
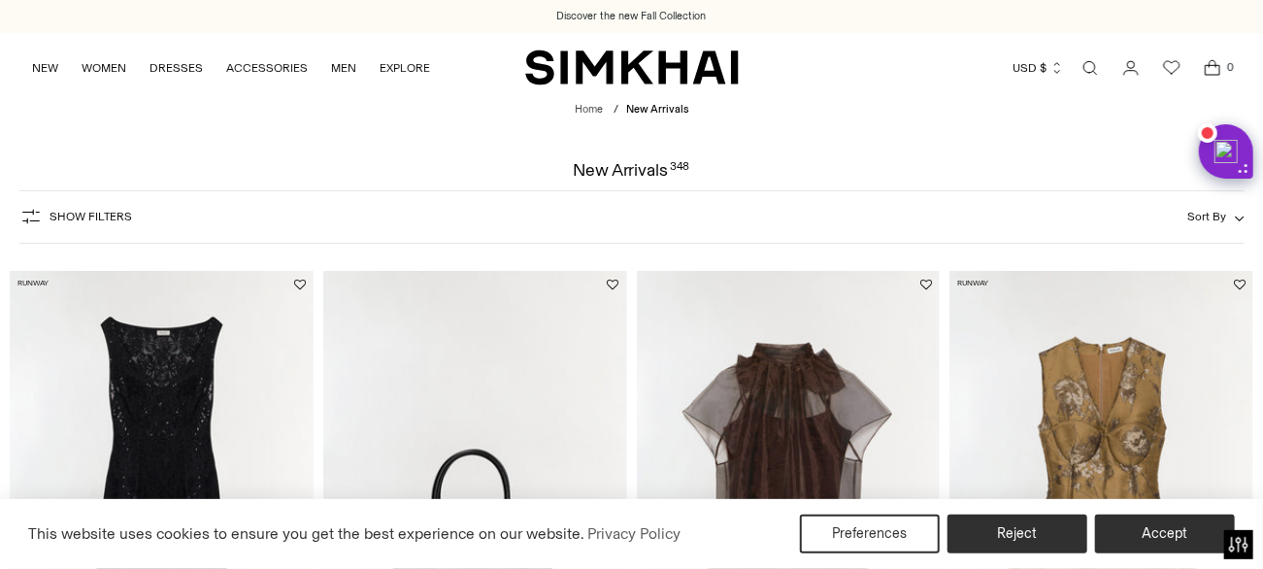
scroll to position [194, 0]
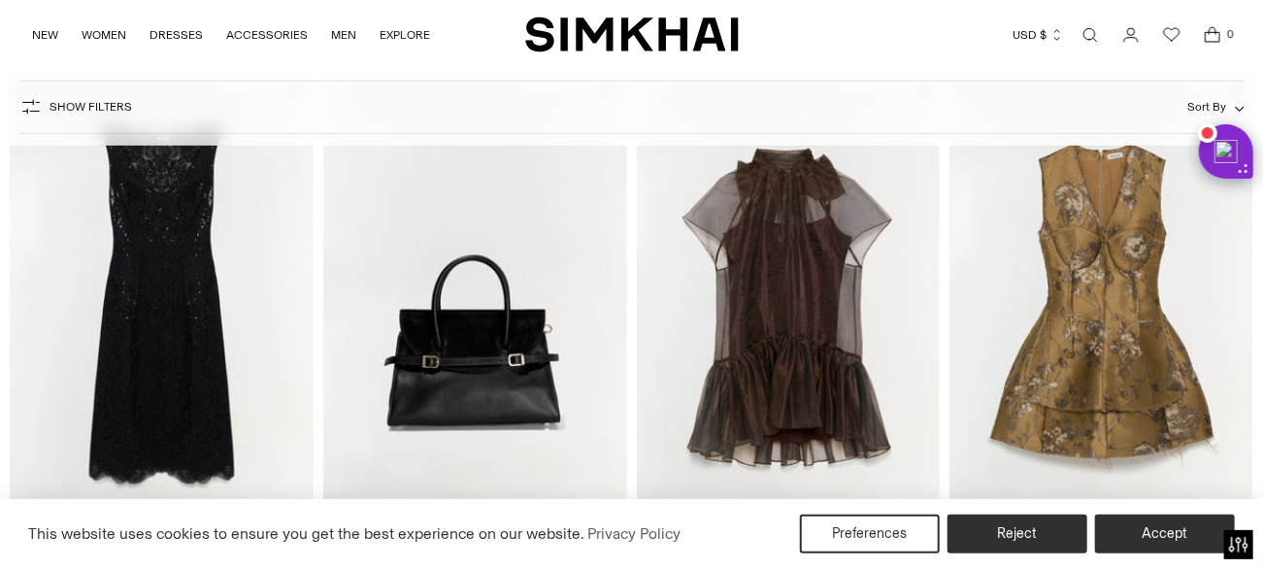
click at [169, 267] on img at bounding box center [162, 304] width 304 height 455
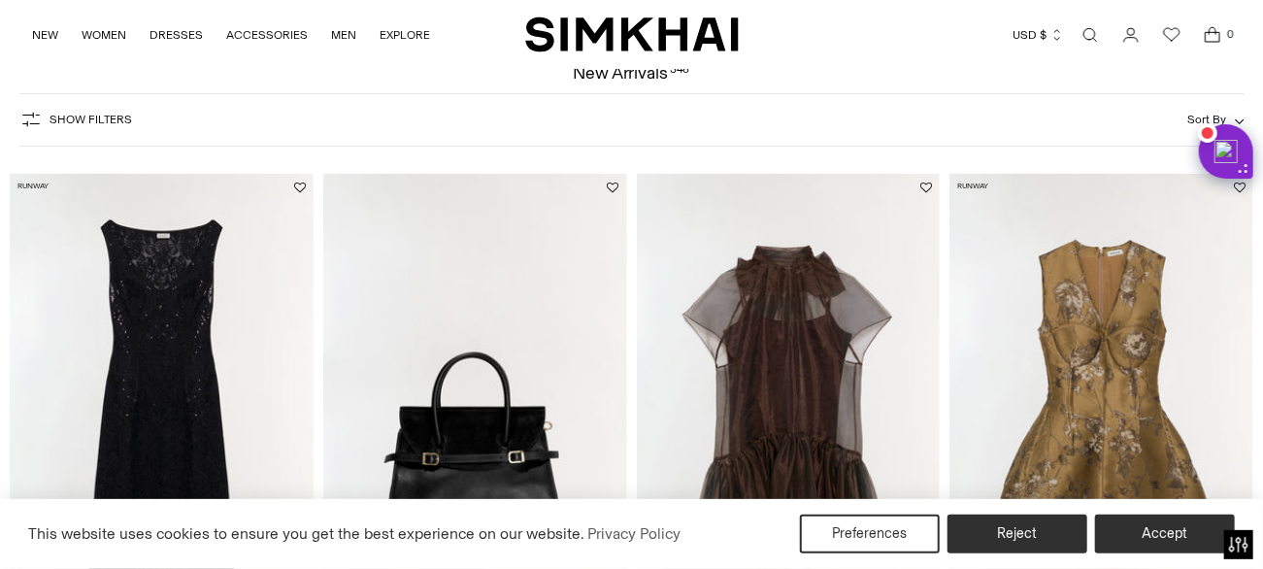
click at [782, 350] on img at bounding box center [789, 401] width 304 height 455
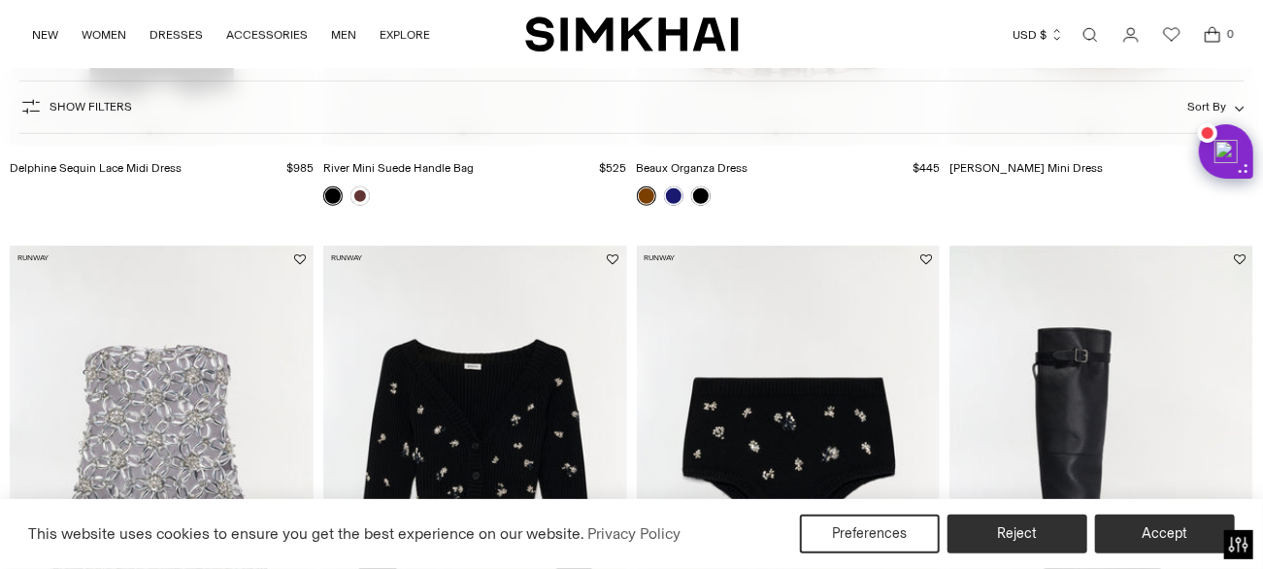
scroll to position [776, 0]
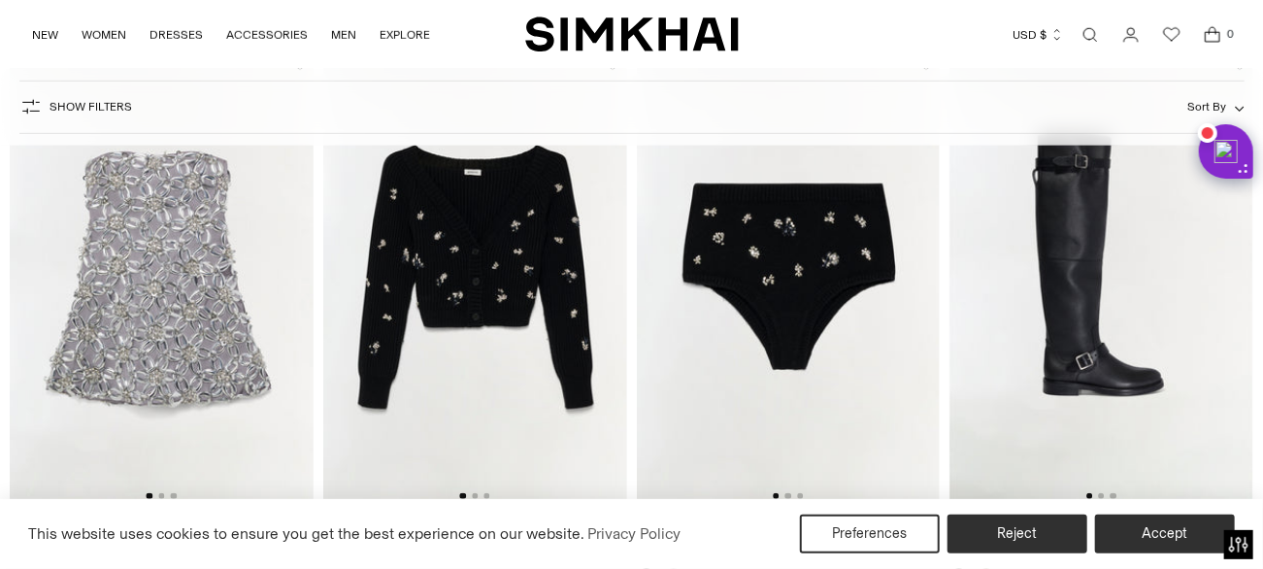
click at [163, 335] on img at bounding box center [162, 278] width 304 height 455
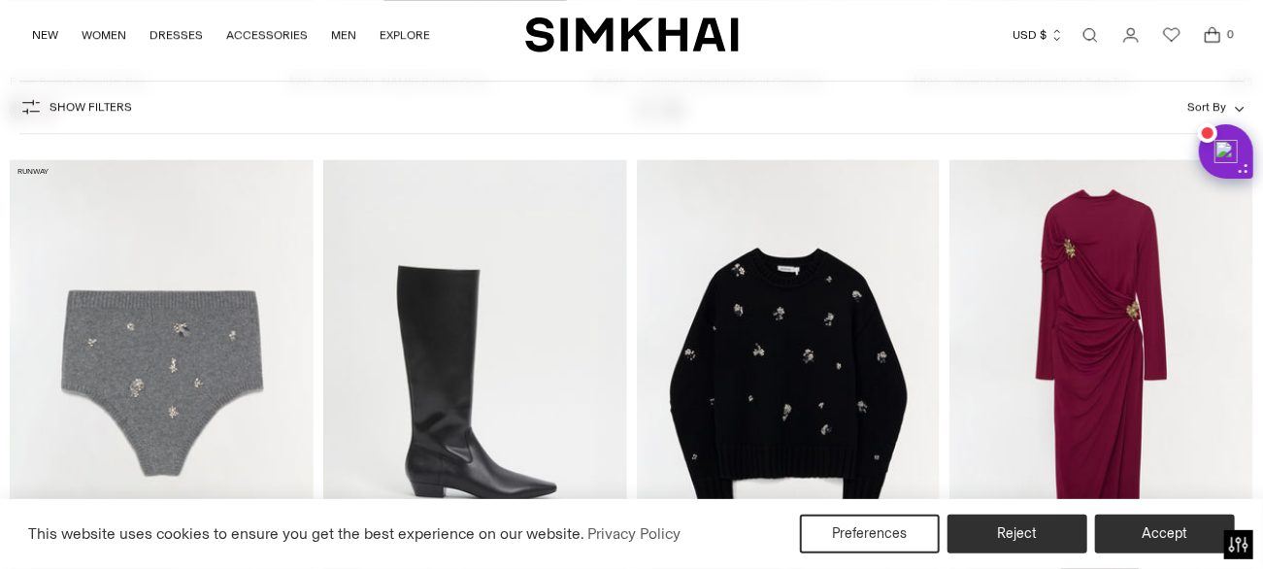
scroll to position [13102, 0]
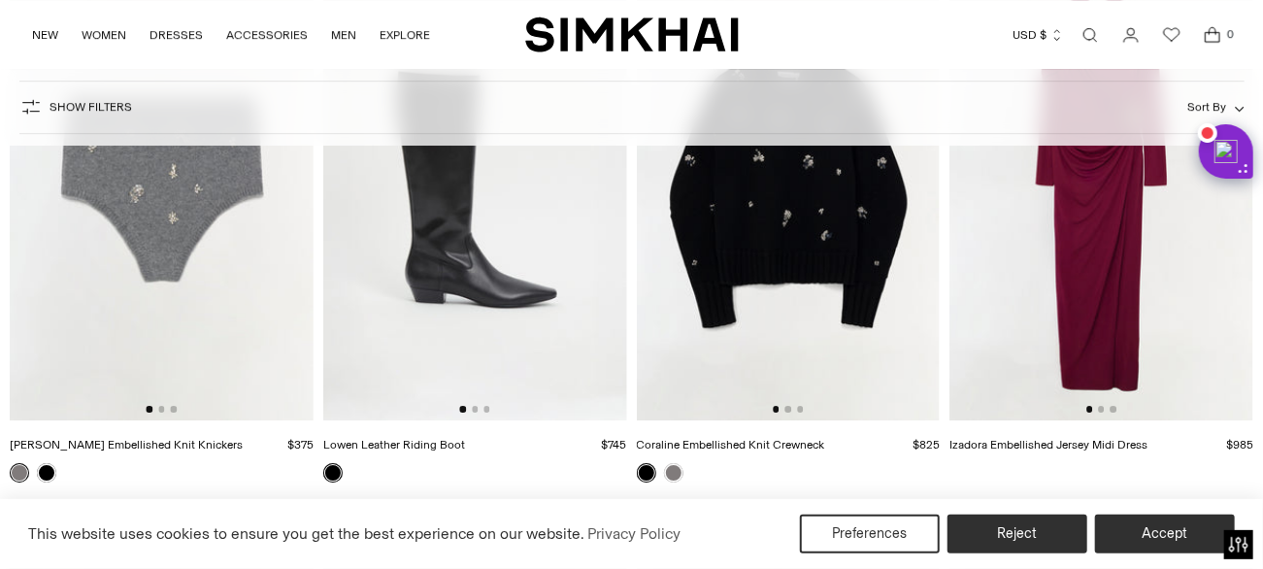
click at [164, 254] on img at bounding box center [162, 192] width 304 height 455
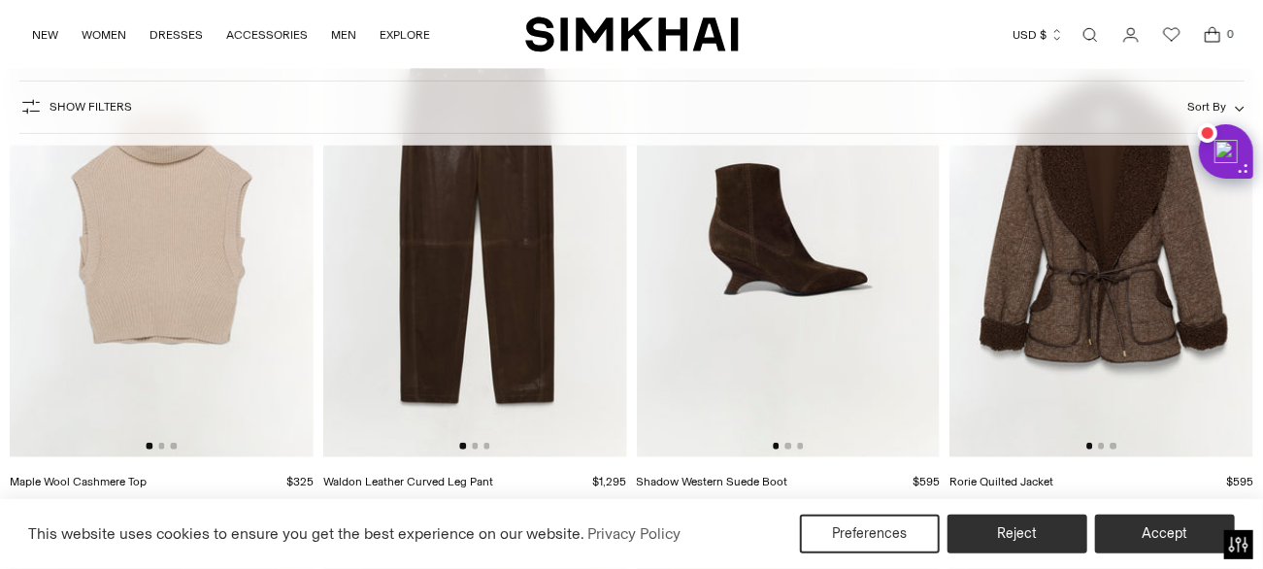
scroll to position [20769, 0]
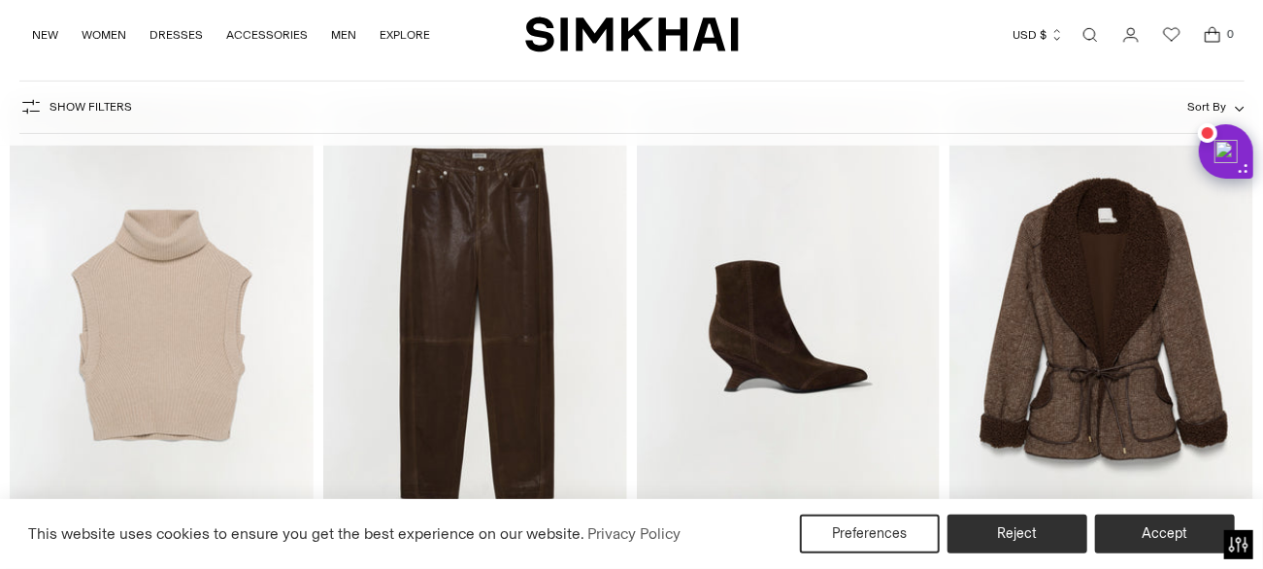
click at [514, 384] on img at bounding box center [475, 325] width 304 height 455
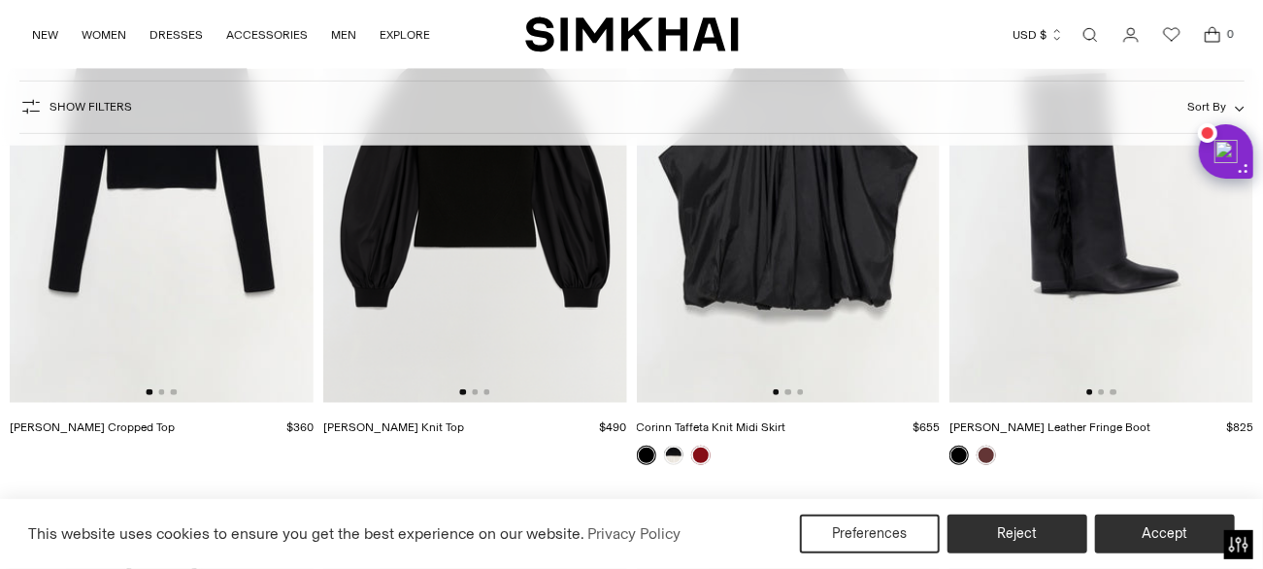
scroll to position [24166, 0]
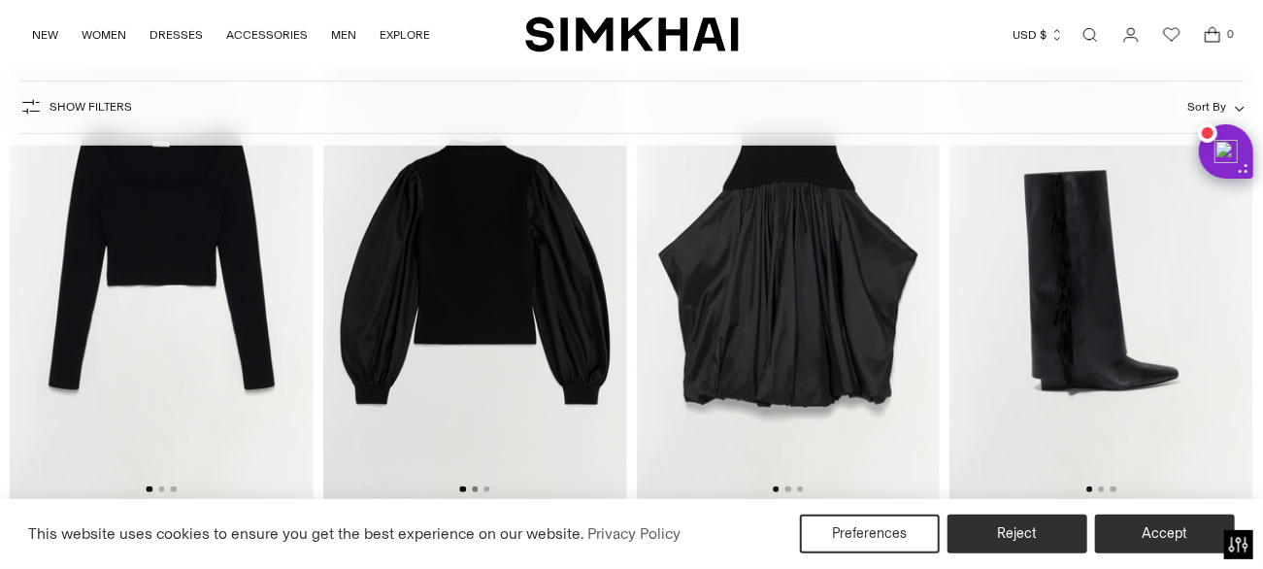
click at [476, 491] on button "Go to slide 2" at bounding box center [475, 489] width 6 height 6
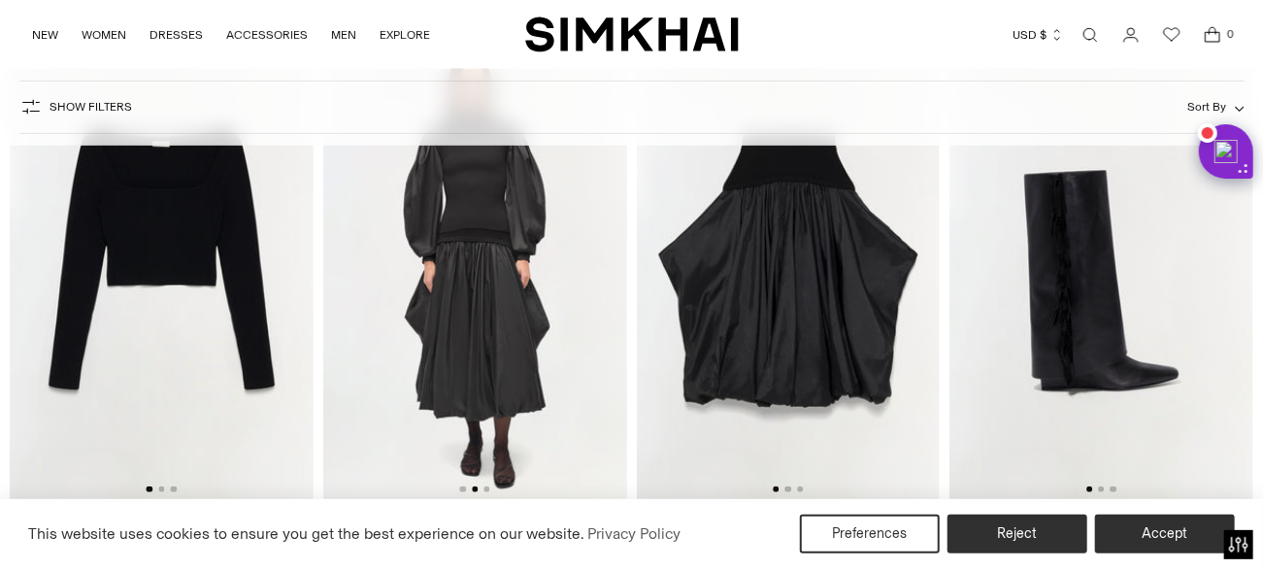
scroll to position [24069, 0]
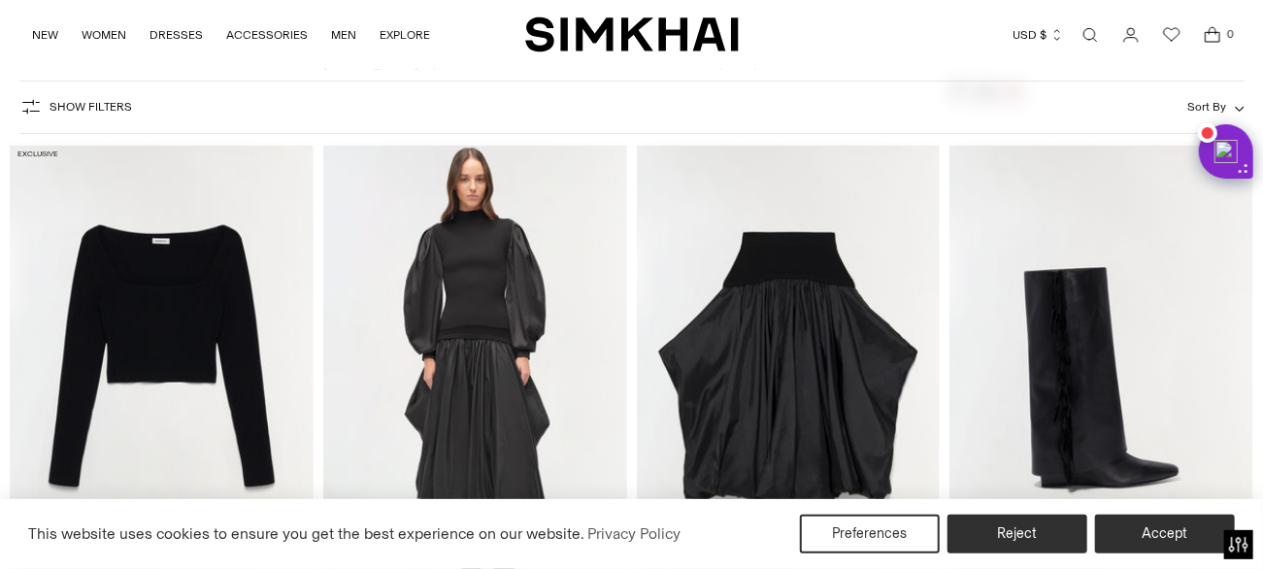
click at [137, 426] on img at bounding box center [162, 369] width 304 height 455
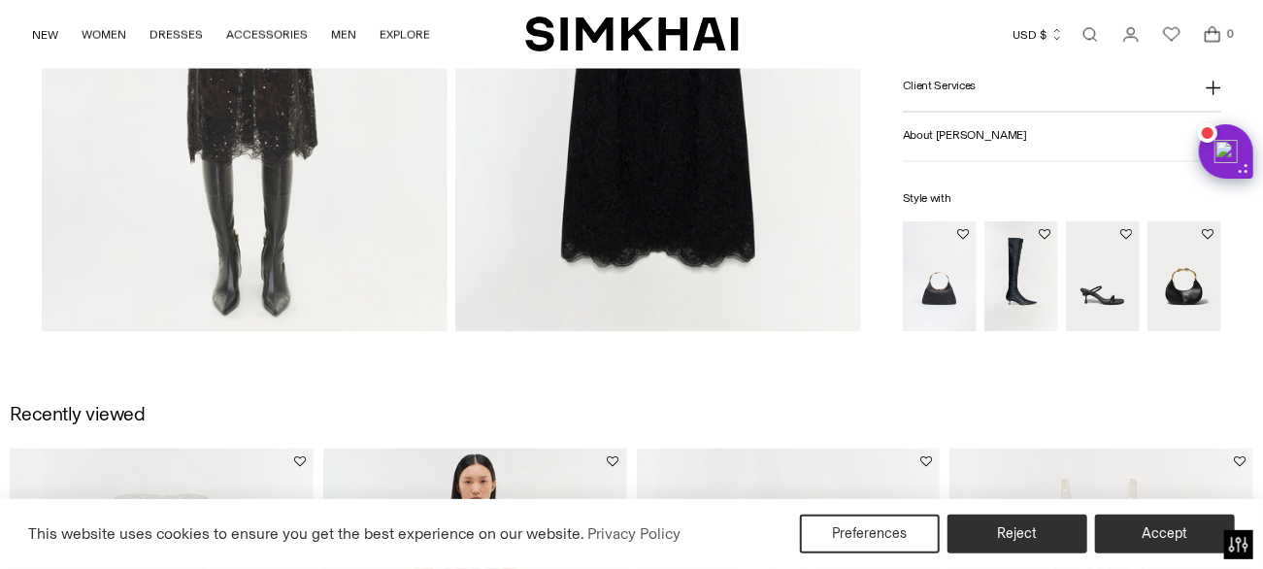
scroll to position [1553, 0]
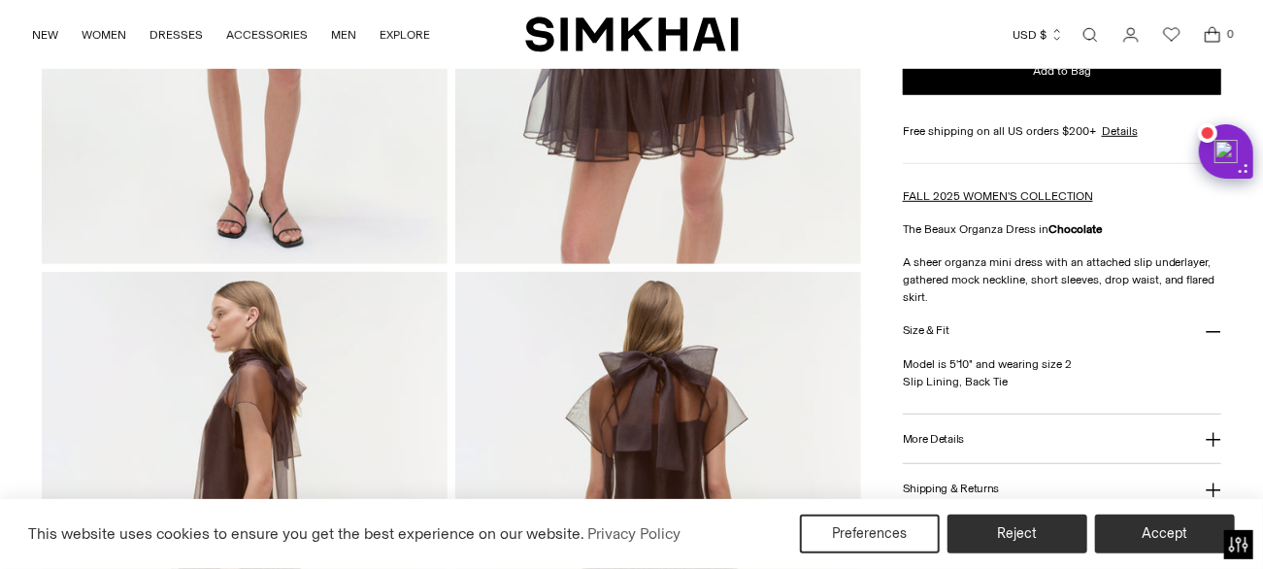
scroll to position [679, 0]
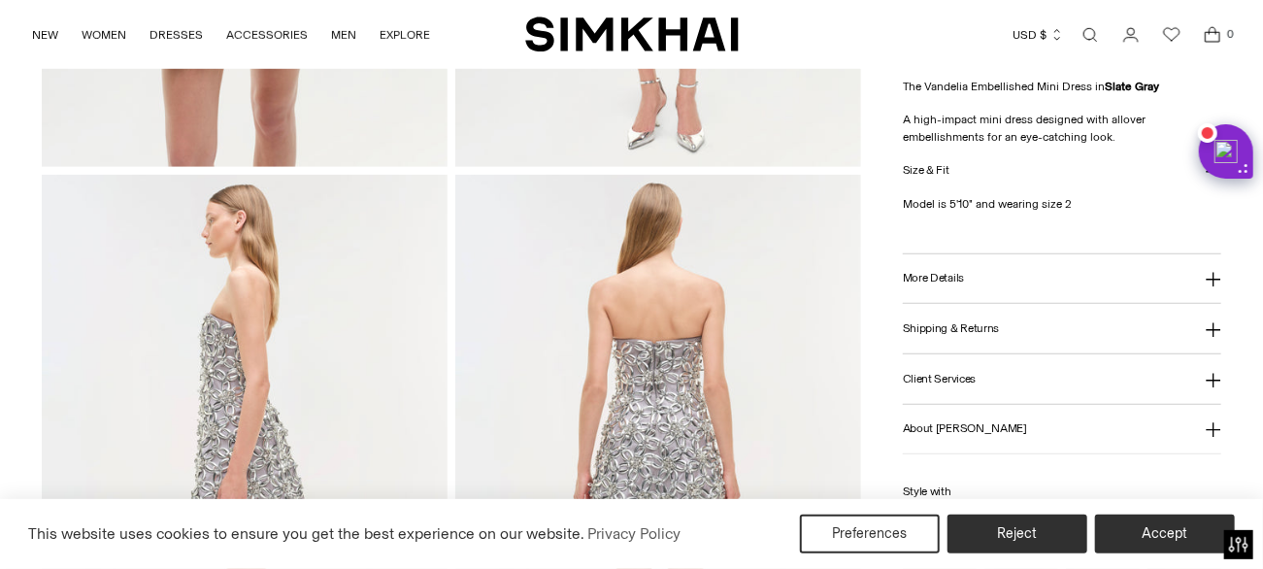
scroll to position [873, 0]
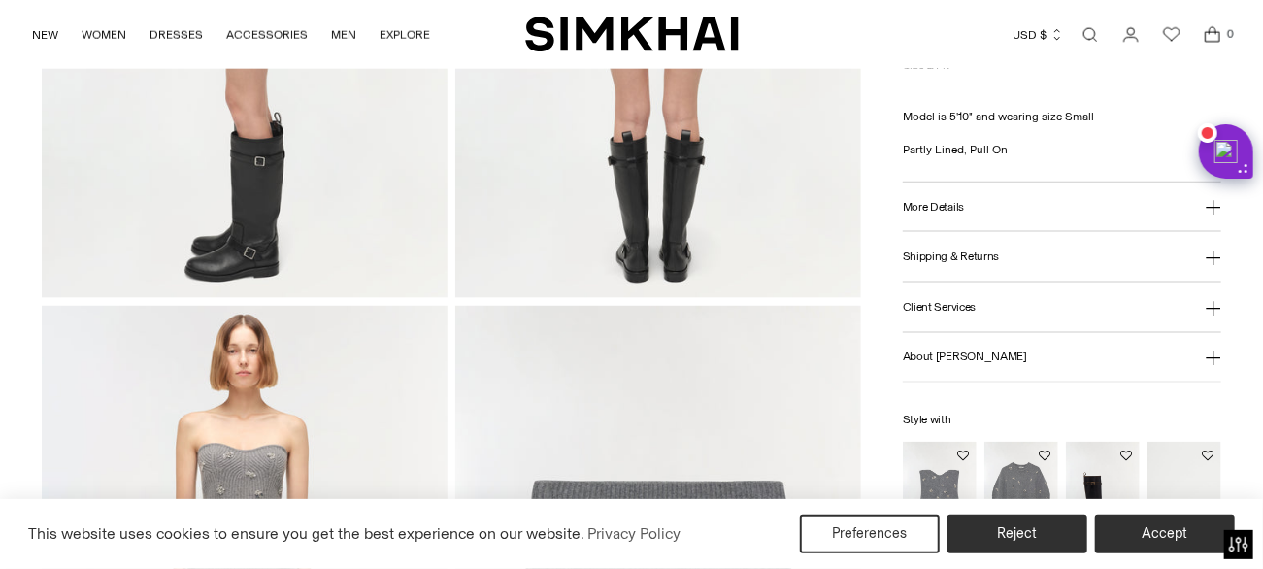
scroll to position [1165, 0]
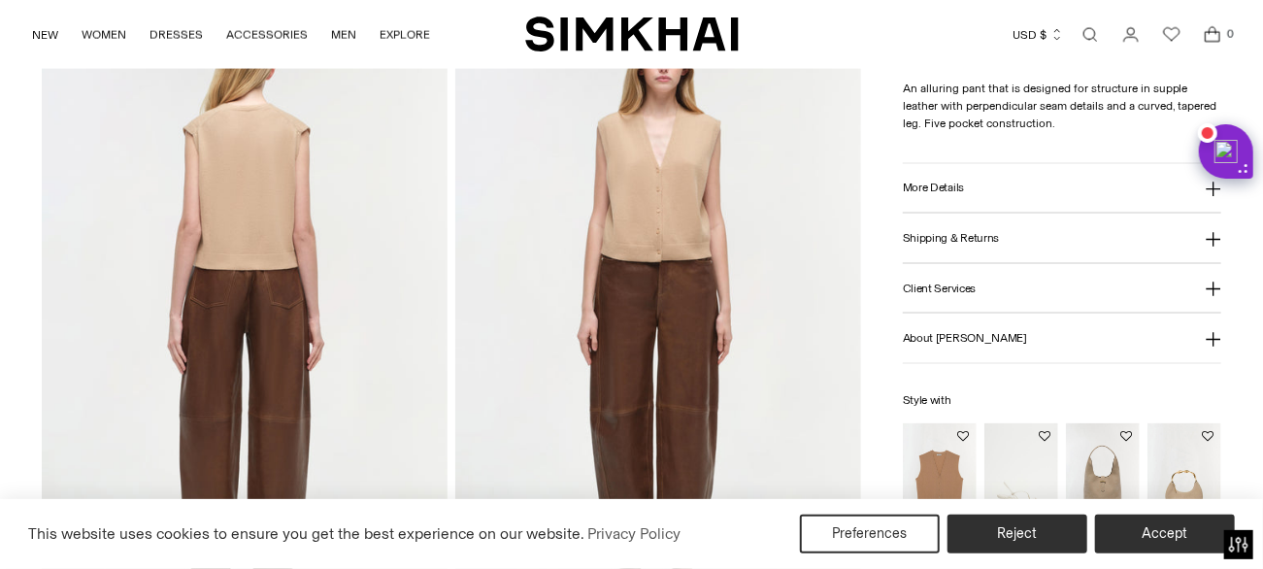
scroll to position [1650, 0]
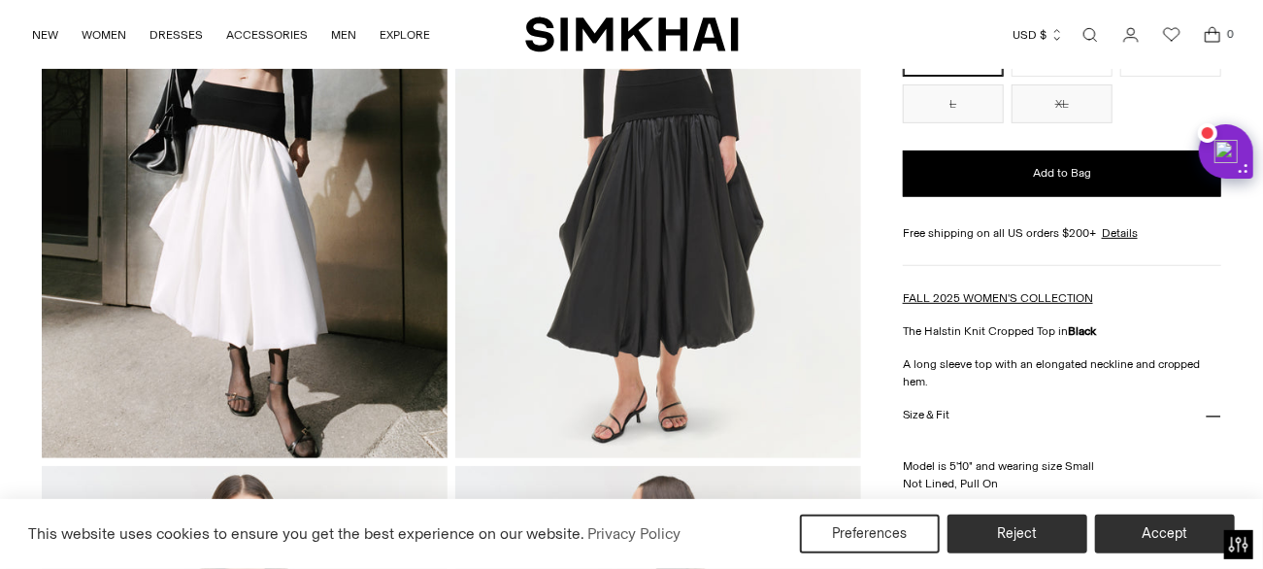
scroll to position [582, 0]
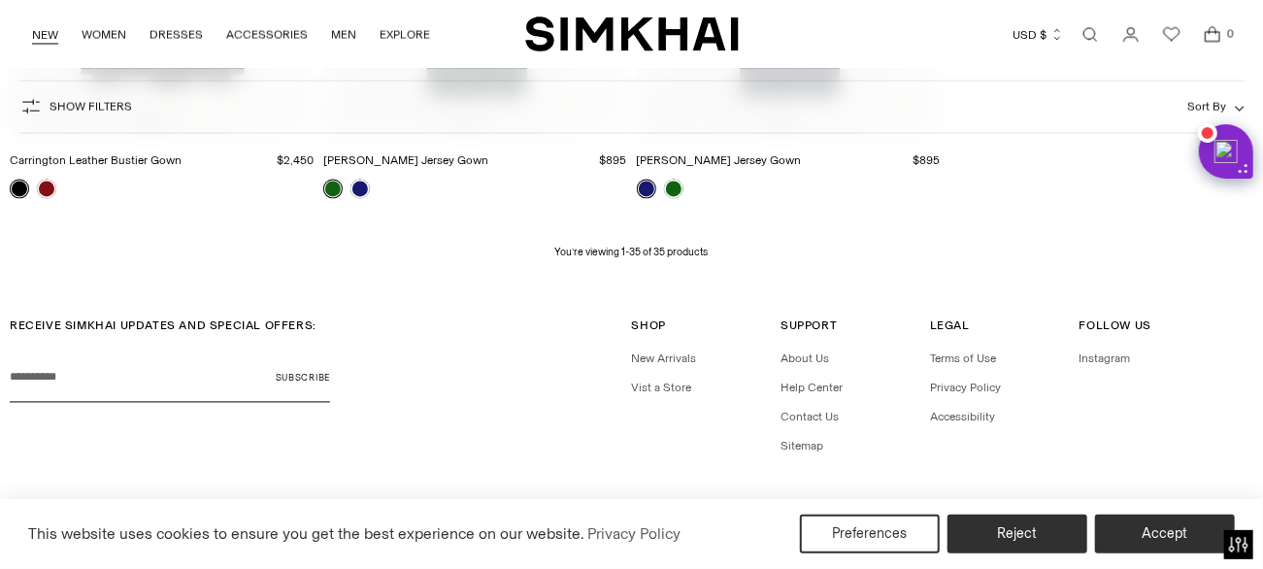
scroll to position [4950, 0]
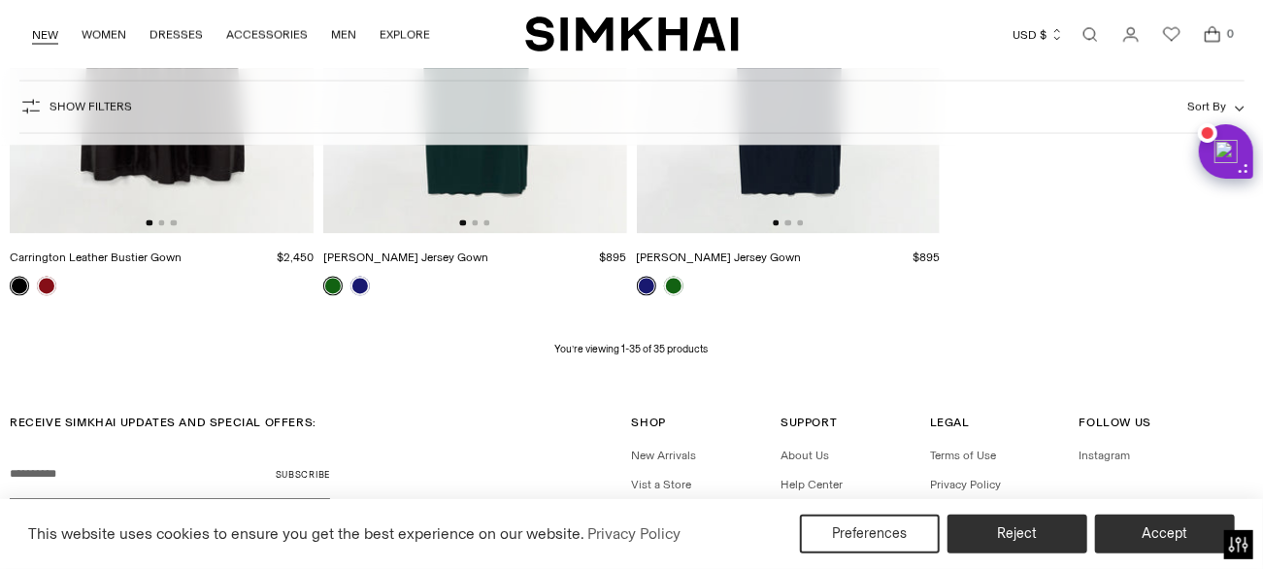
click at [44, 36] on link "NEW" at bounding box center [45, 35] width 26 height 43
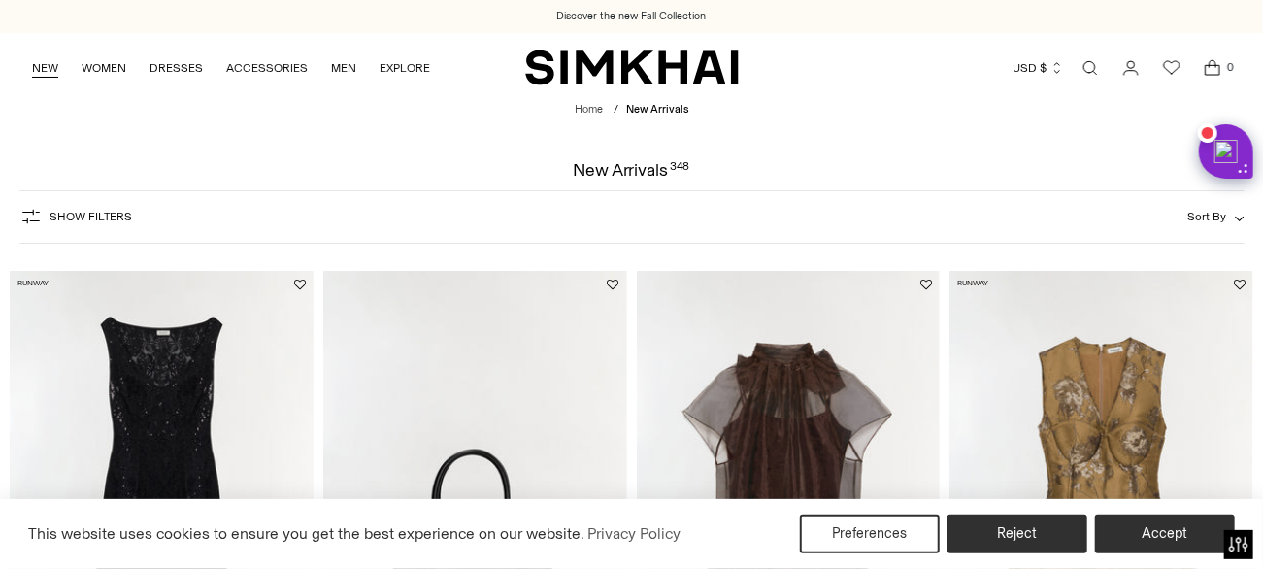
click at [54, 68] on link "NEW" at bounding box center [45, 68] width 26 height 43
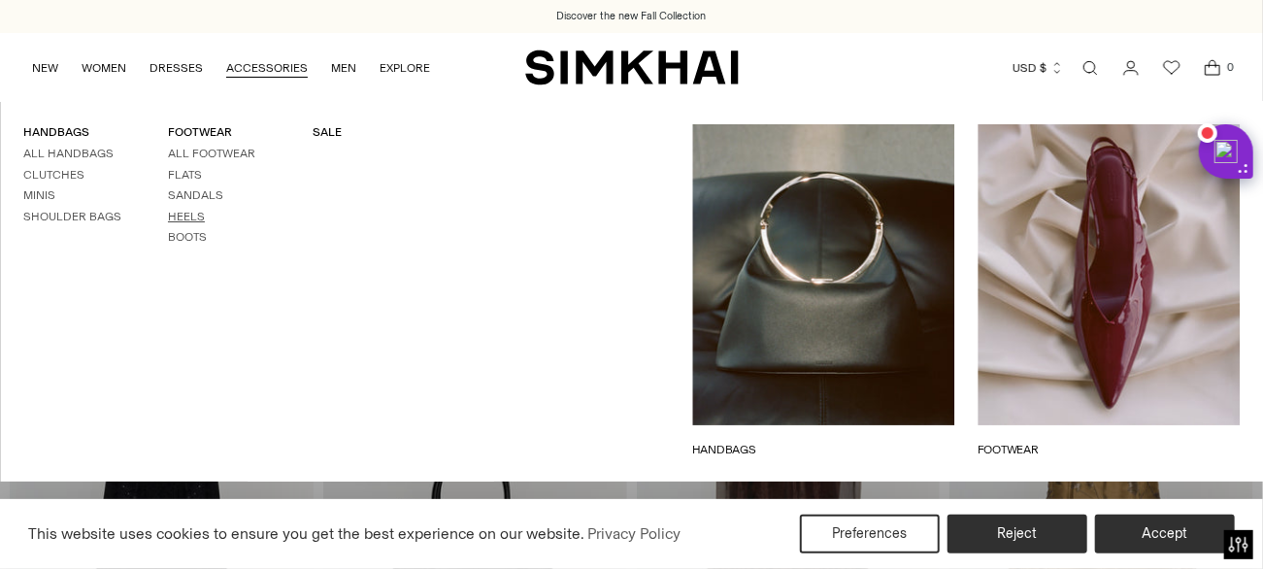
click at [185, 214] on link "Heels" at bounding box center [186, 217] width 37 height 14
